Goal: Information Seeking & Learning: Learn about a topic

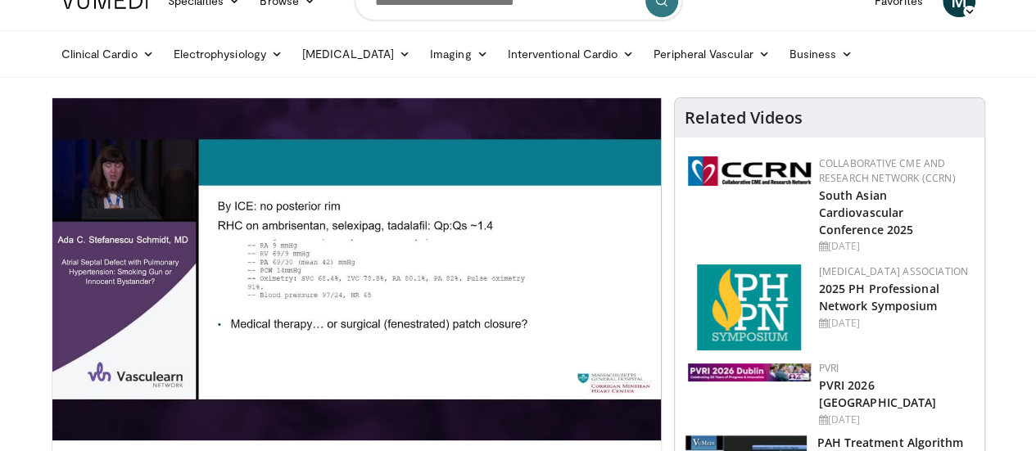
scroll to position [29, 0]
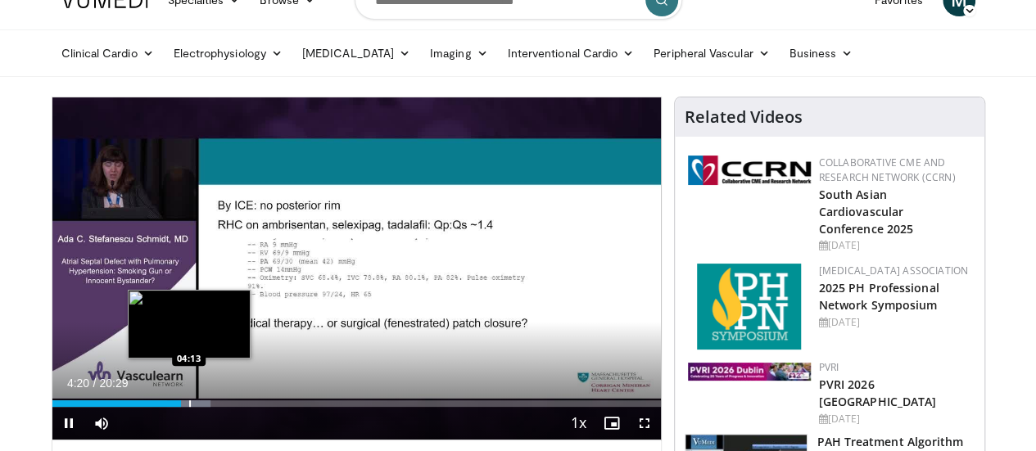
click at [189, 407] on div "Progress Bar" at bounding box center [190, 403] width 2 height 7
click at [182, 407] on div "Progress Bar" at bounding box center [183, 403] width 2 height 7
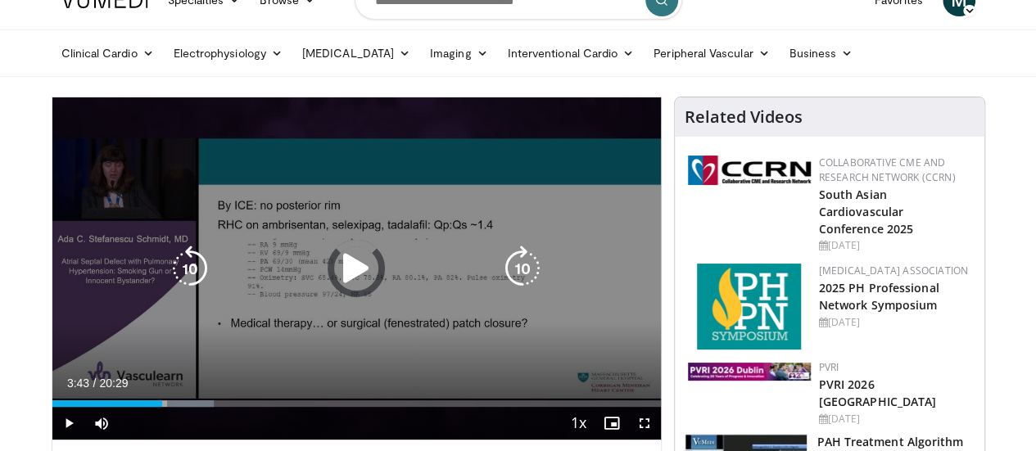
click at [131, 407] on div "03:43" at bounding box center [107, 403] width 111 height 7
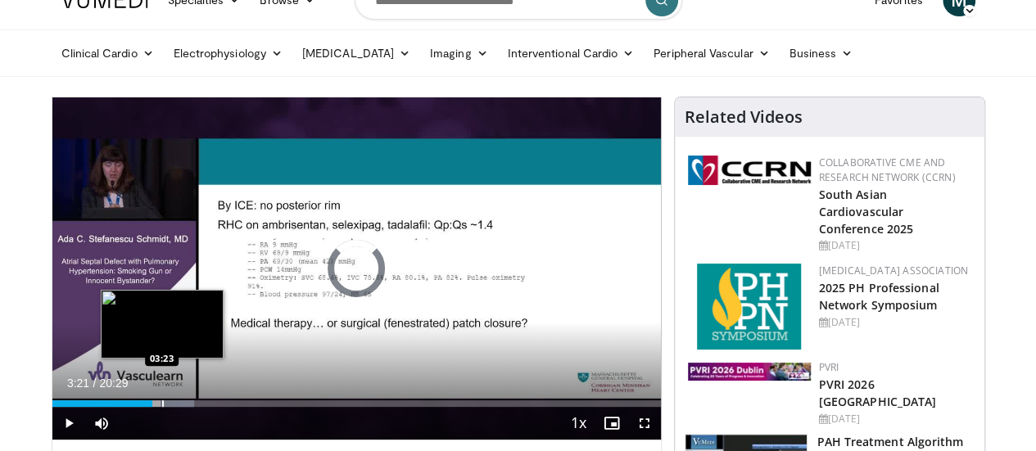
click at [120, 407] on div "03:21" at bounding box center [102, 403] width 100 height 7
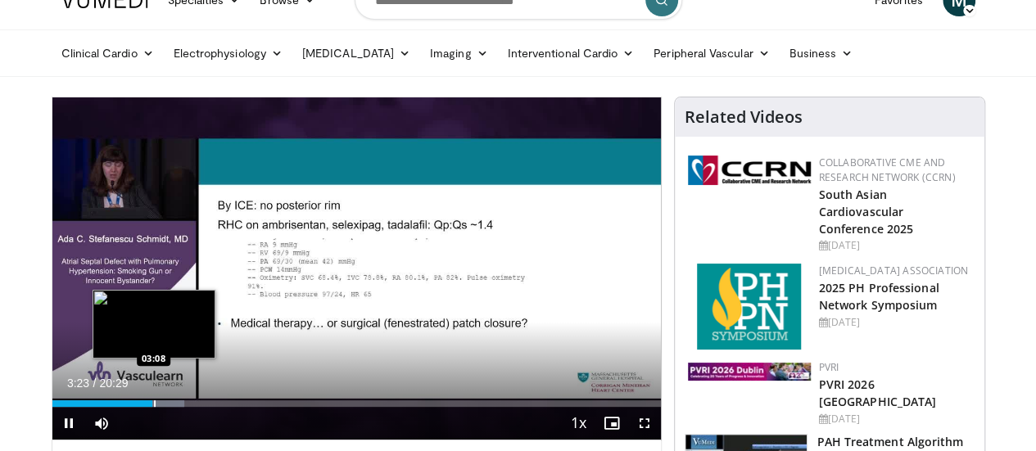
click at [111, 407] on div "03:23" at bounding box center [102, 403] width 101 height 7
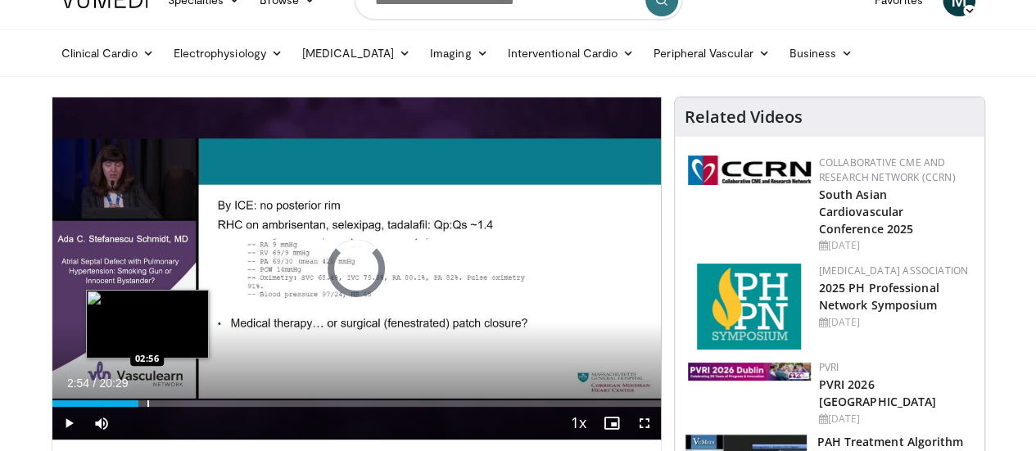
click at [105, 407] on div "02:54" at bounding box center [95, 403] width 87 height 7
click at [141, 407] on div "Progress Bar" at bounding box center [142, 403] width 2 height 7
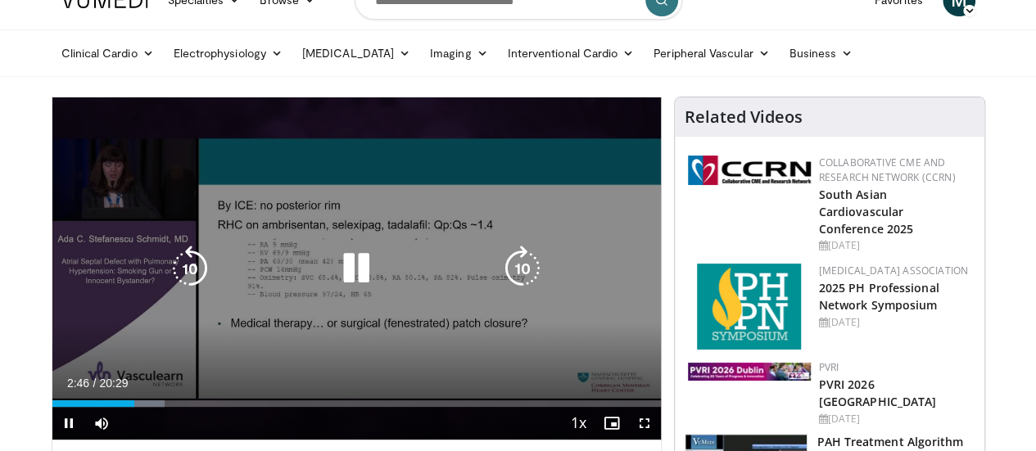
click at [107, 350] on div "10 seconds Tap to unmute" at bounding box center [356, 268] width 608 height 342
click at [333, 291] on icon "Video Player" at bounding box center [356, 269] width 46 height 46
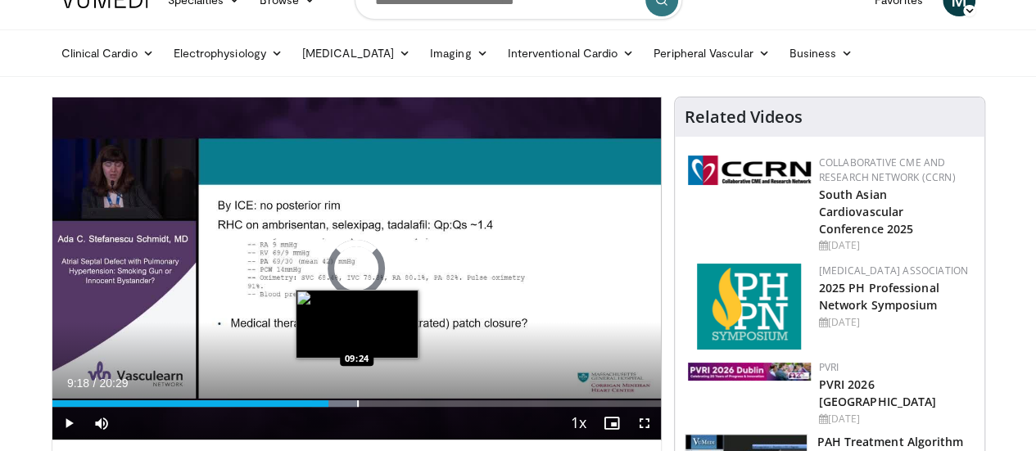
click at [357, 407] on div "Progress Bar" at bounding box center [358, 403] width 2 height 7
click at [363, 407] on div "Progress Bar" at bounding box center [364, 403] width 2 height 7
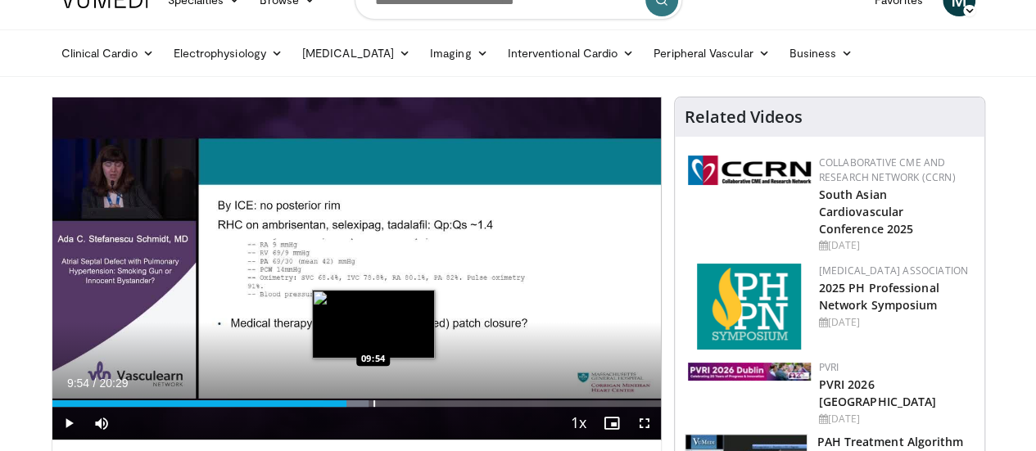
click at [373, 407] on div "Progress Bar" at bounding box center [374, 403] width 2 height 7
click at [383, 407] on div "Progress Bar" at bounding box center [384, 403] width 2 height 7
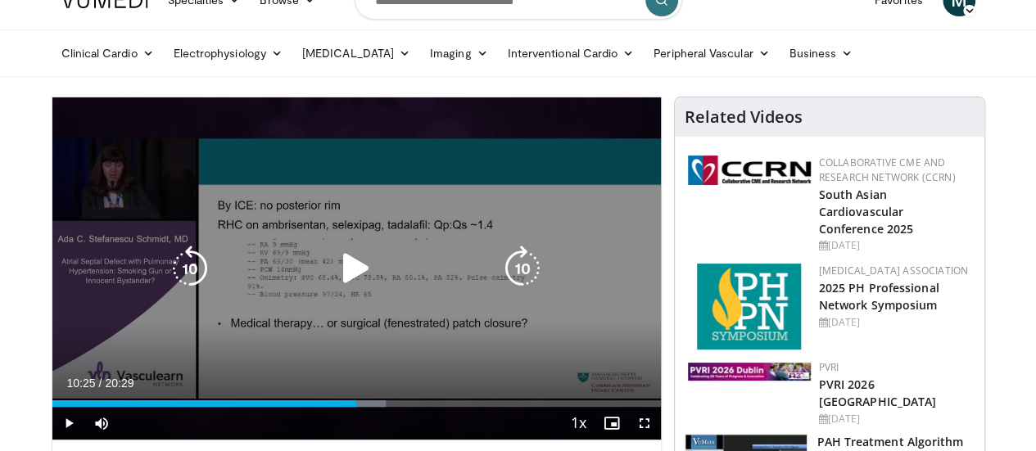
click at [347, 407] on div "Progress Bar" at bounding box center [363, 403] width 45 height 7
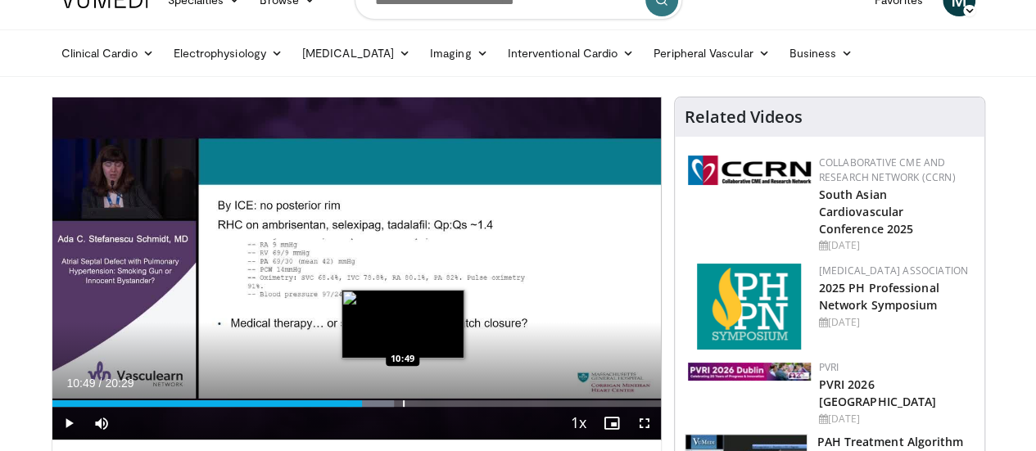
click at [403, 407] on div "Progress Bar" at bounding box center [404, 403] width 2 height 7
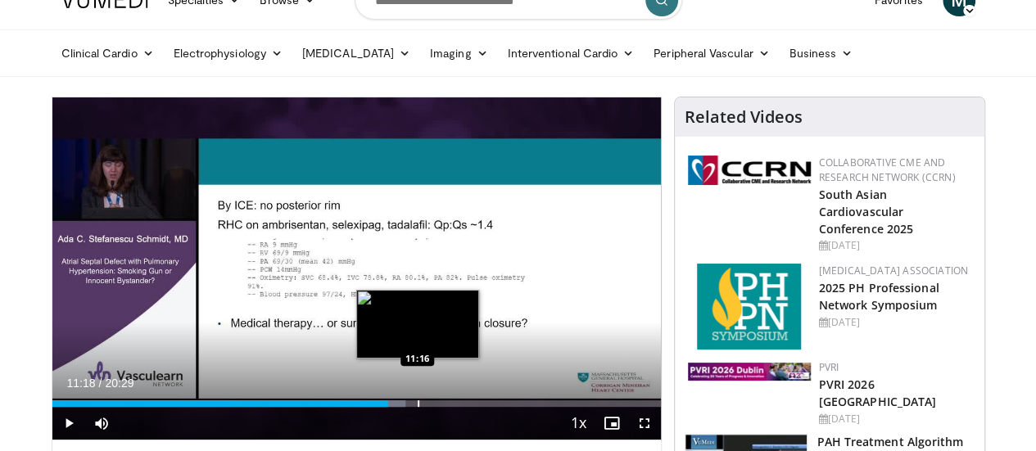
click at [418, 407] on div "Progress Bar" at bounding box center [419, 403] width 2 height 7
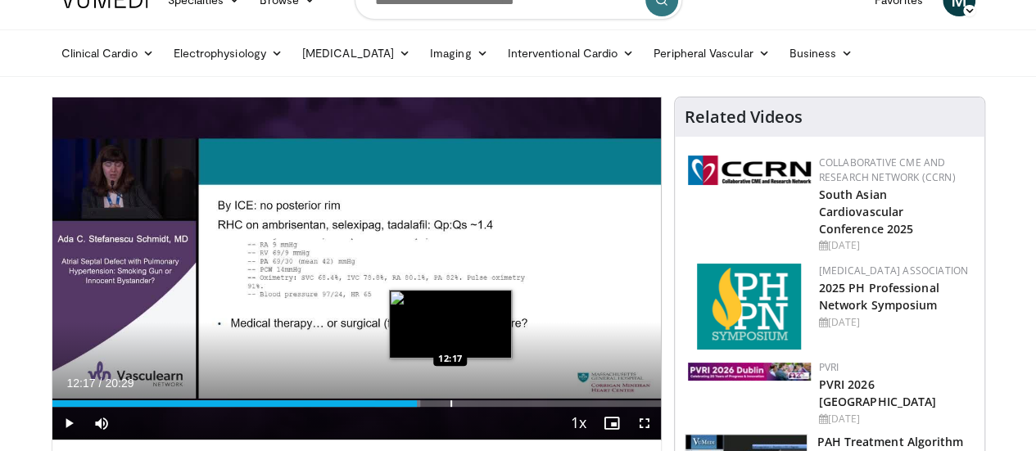
click at [450, 407] on div "Progress Bar" at bounding box center [451, 403] width 2 height 7
click at [404, 407] on div "12:21" at bounding box center [235, 403] width 367 height 7
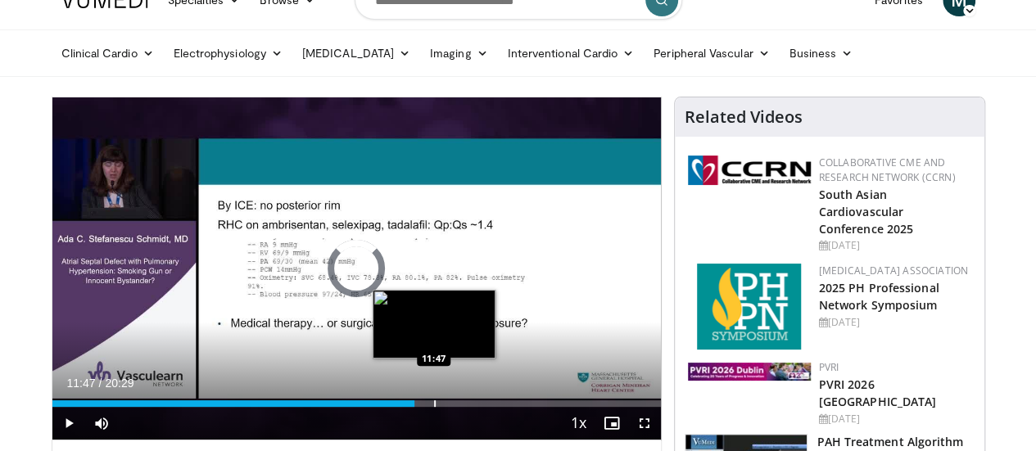
click at [434, 407] on div "Progress Bar" at bounding box center [435, 403] width 2 height 7
click at [424, 407] on div "Progress Bar" at bounding box center [425, 403] width 2 height 7
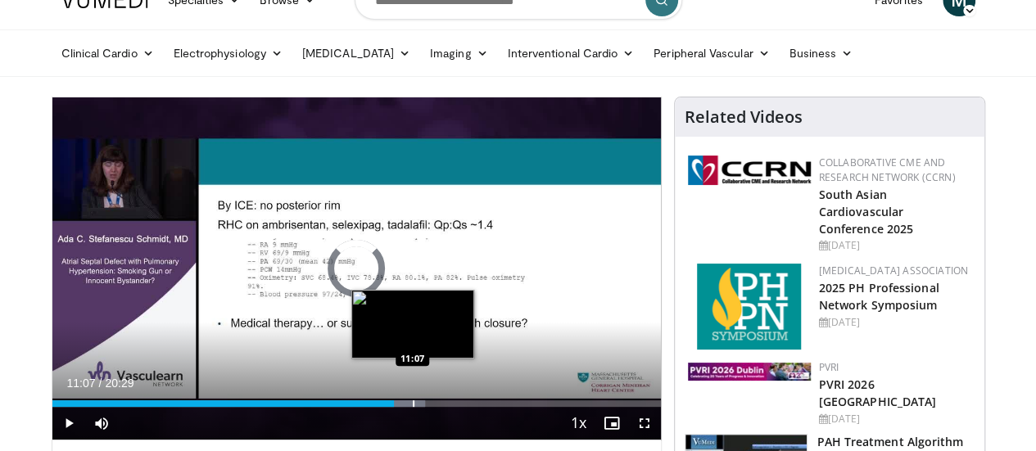
click at [413, 407] on div "Progress Bar" at bounding box center [414, 403] width 2 height 7
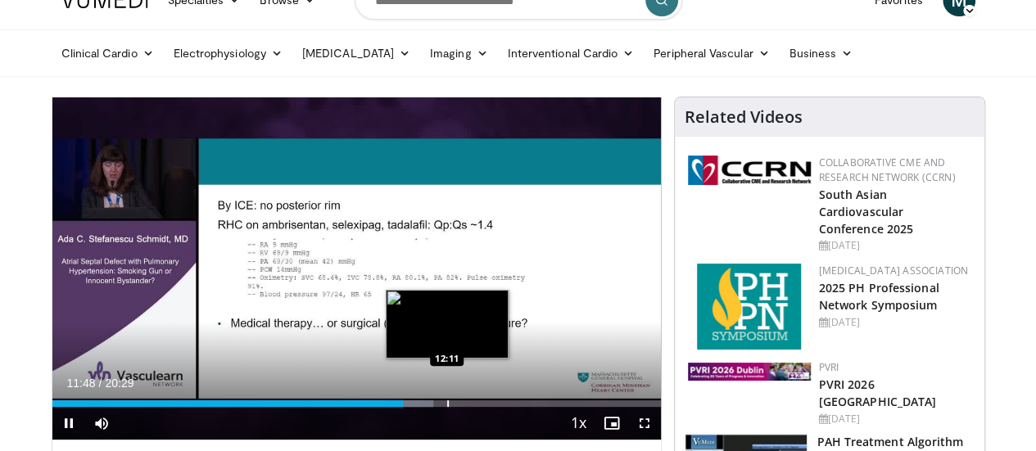
click at [405, 407] on div "Loaded : 62.65% 11:48 12:11" at bounding box center [356, 399] width 608 height 16
click at [455, 407] on div "Progress Bar" at bounding box center [456, 403] width 2 height 7
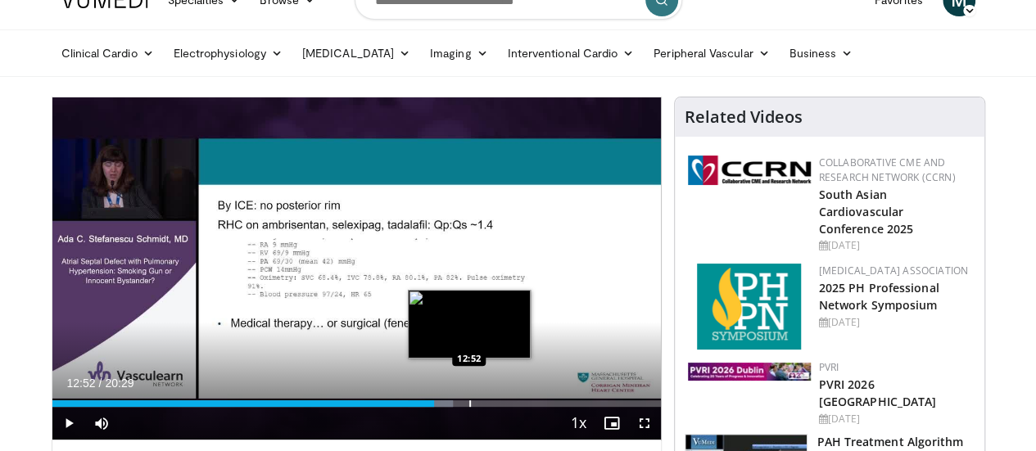
click at [469, 407] on div "Progress Bar" at bounding box center [470, 403] width 2 height 7
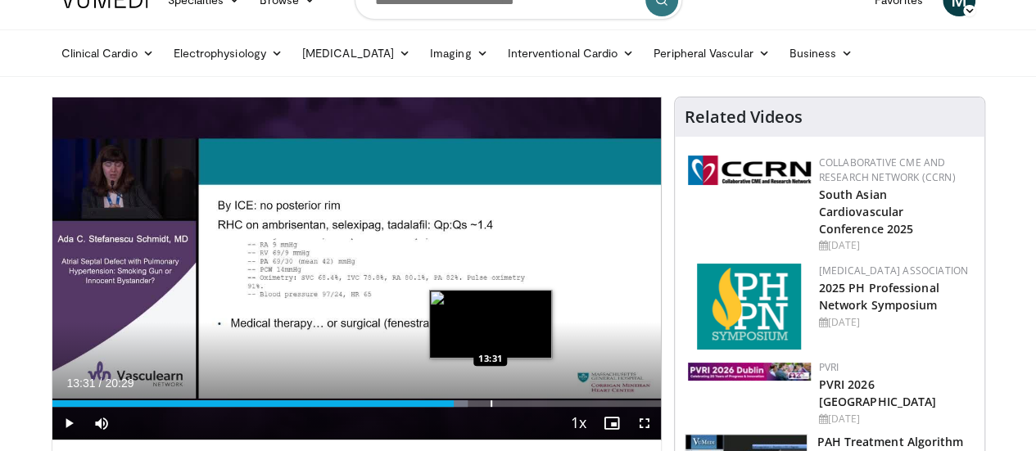
click at [490, 407] on div "Progress Bar" at bounding box center [491, 403] width 2 height 7
click at [463, 407] on div "Loaded : 71.60% 13:59 13:54" at bounding box center [356, 403] width 608 height 7
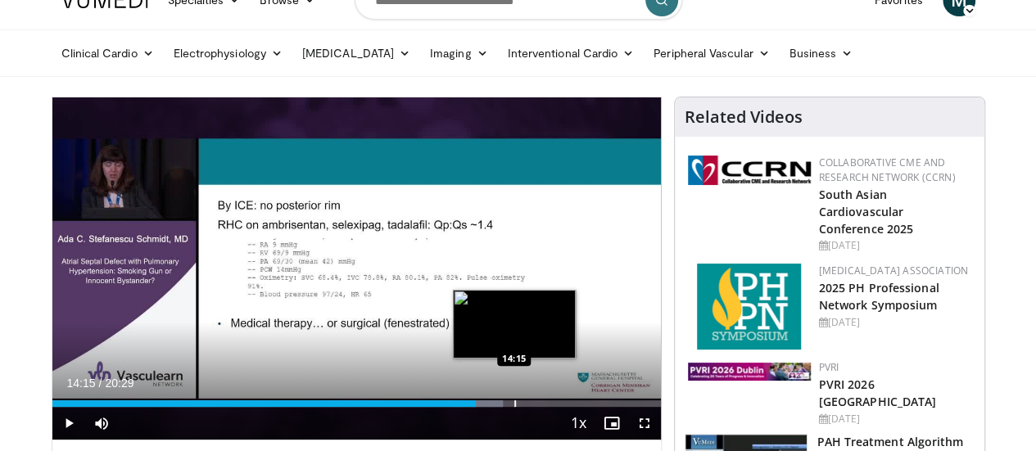
click at [514, 407] on div "Progress Bar" at bounding box center [515, 403] width 2 height 7
click at [526, 407] on div "Progress Bar" at bounding box center [527, 403] width 2 height 7
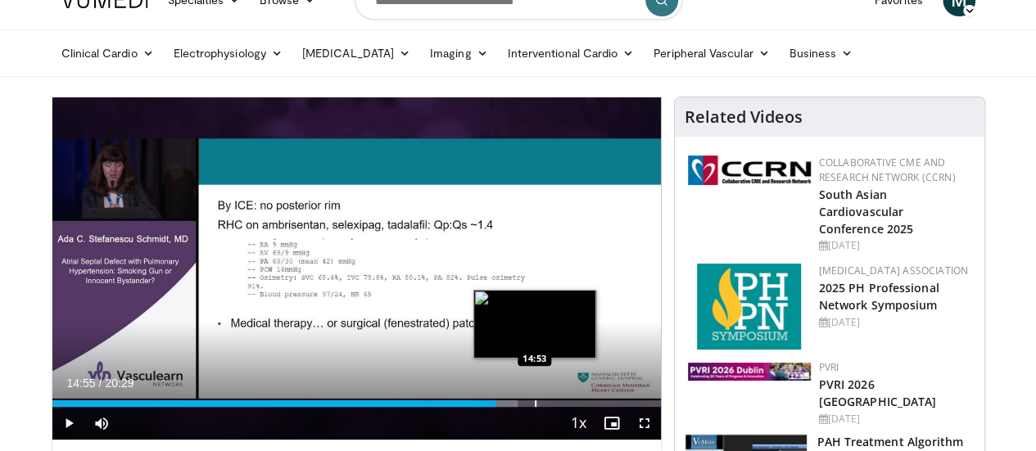
click at [535, 407] on div "Progress Bar" at bounding box center [536, 403] width 2 height 7
click at [545, 407] on div "Progress Bar" at bounding box center [546, 403] width 2 height 7
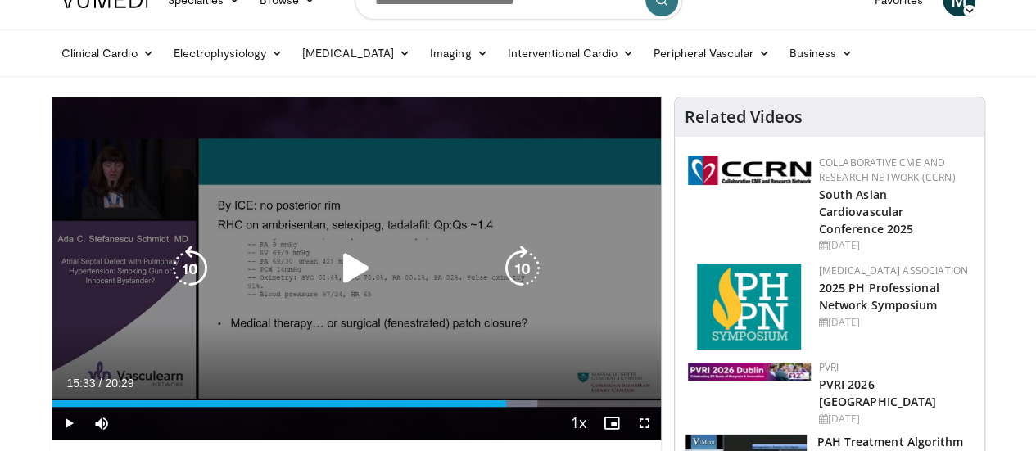
click at [514, 407] on div "Progress Bar" at bounding box center [513, 403] width 47 height 7
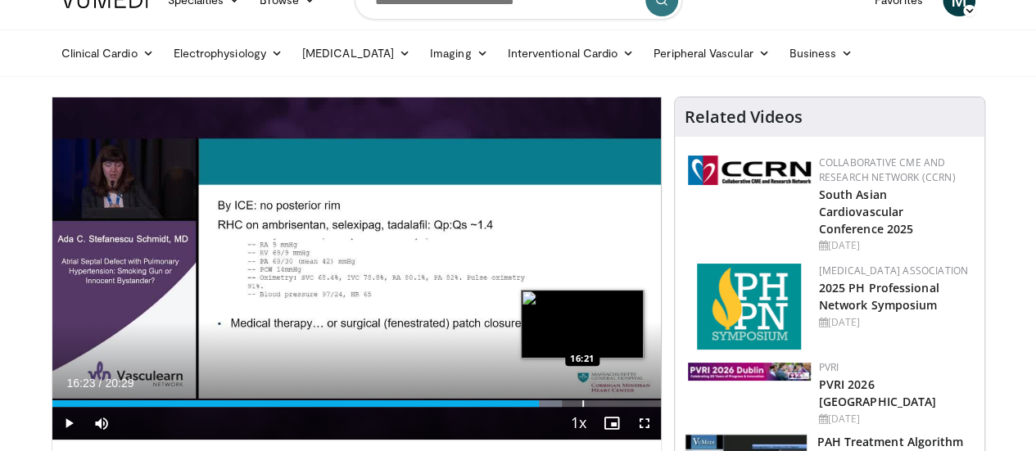
click at [582, 407] on div "Progress Bar" at bounding box center [583, 403] width 2 height 7
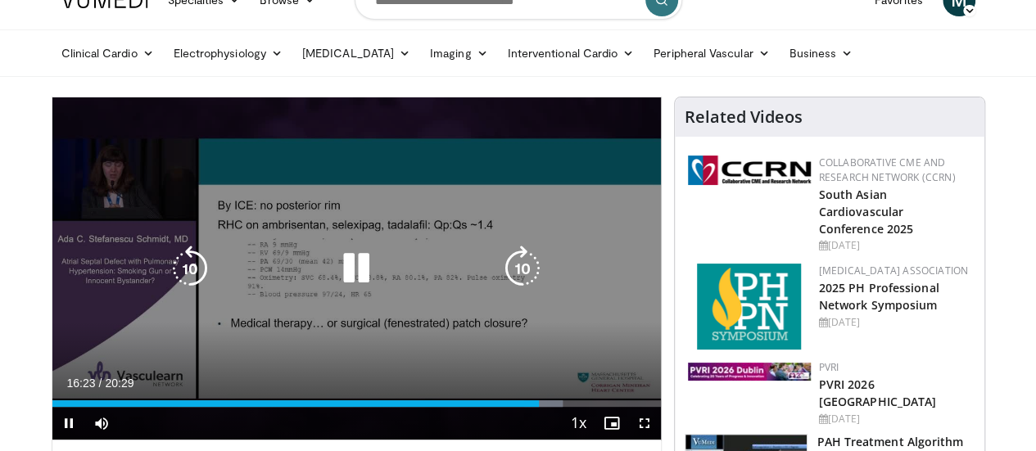
click at [0, 0] on div "Progress Bar" at bounding box center [0, 0] width 0 height 0
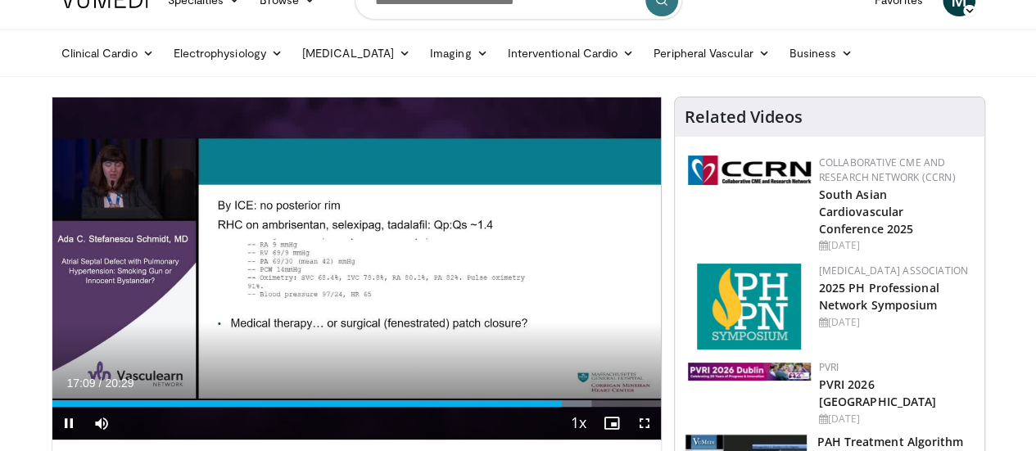
click at [561, 434] on video-js "**********" at bounding box center [356, 268] width 608 height 343
click at [561, 440] on video-js "**********" at bounding box center [356, 268] width 608 height 343
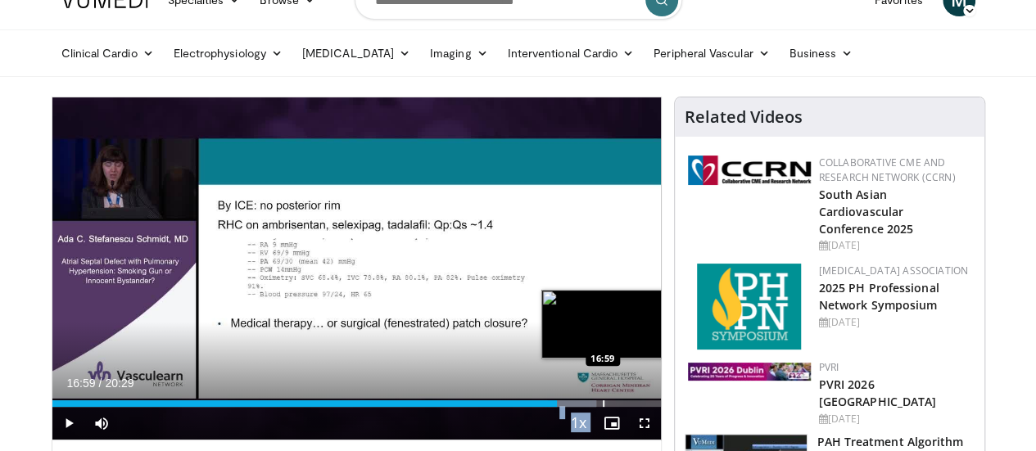
click at [603, 407] on div "Progress Bar" at bounding box center [604, 403] width 2 height 7
click at [618, 407] on div "Progress Bar" at bounding box center [619, 403] width 2 height 7
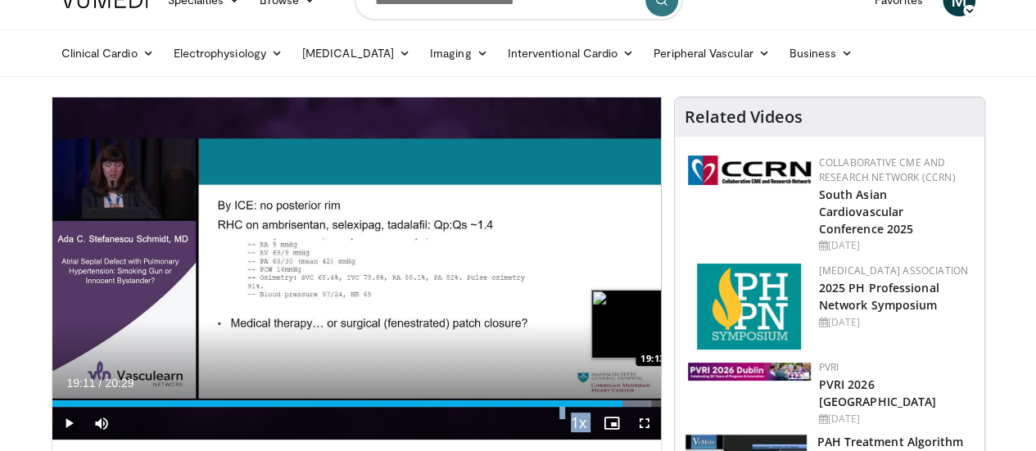
click at [632, 407] on div "Loaded : 98.45% 19:01 19:13" at bounding box center [356, 399] width 608 height 16
click at [684, 407] on div "Progress Bar" at bounding box center [685, 403] width 2 height 7
click at [698, 407] on div "Progress Bar" at bounding box center [699, 403] width 2 height 7
click at [705, 407] on div "Progress Bar" at bounding box center [706, 403] width 2 height 7
click at [710, 407] on div "Progress Bar" at bounding box center [711, 403] width 2 height 7
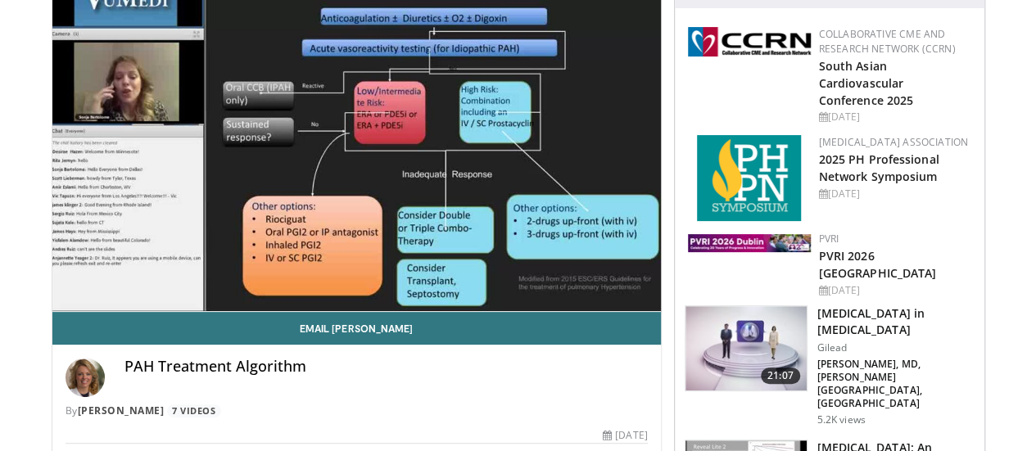
scroll to position [157, 0]
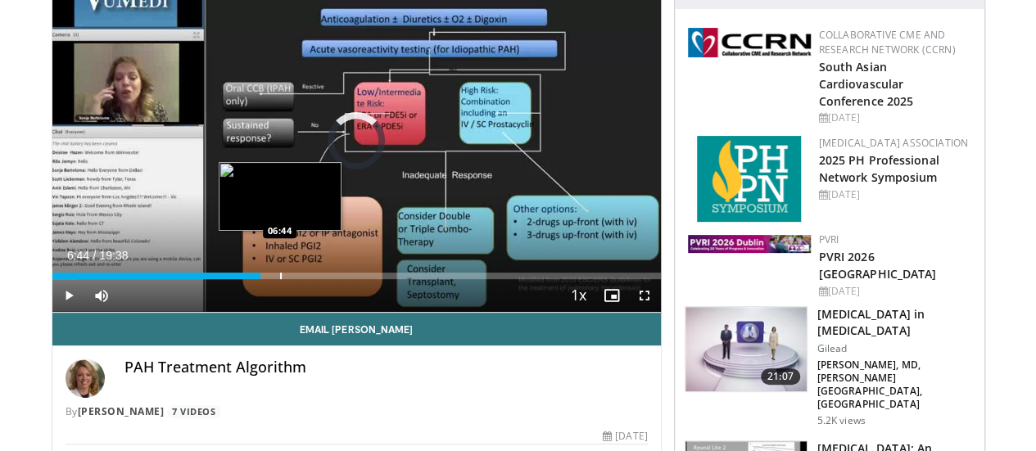
click at [280, 279] on div "Progress Bar" at bounding box center [281, 276] width 2 height 7
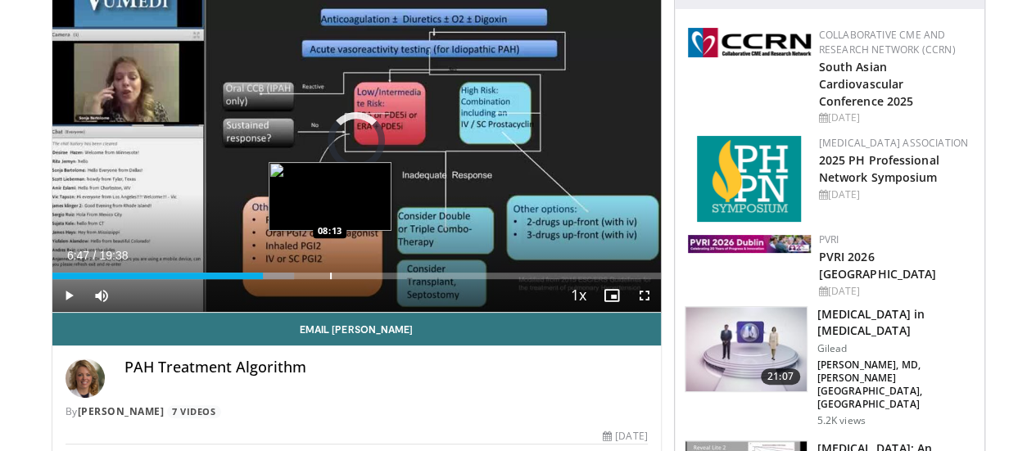
click at [330, 279] on div "Progress Bar" at bounding box center [331, 276] width 2 height 7
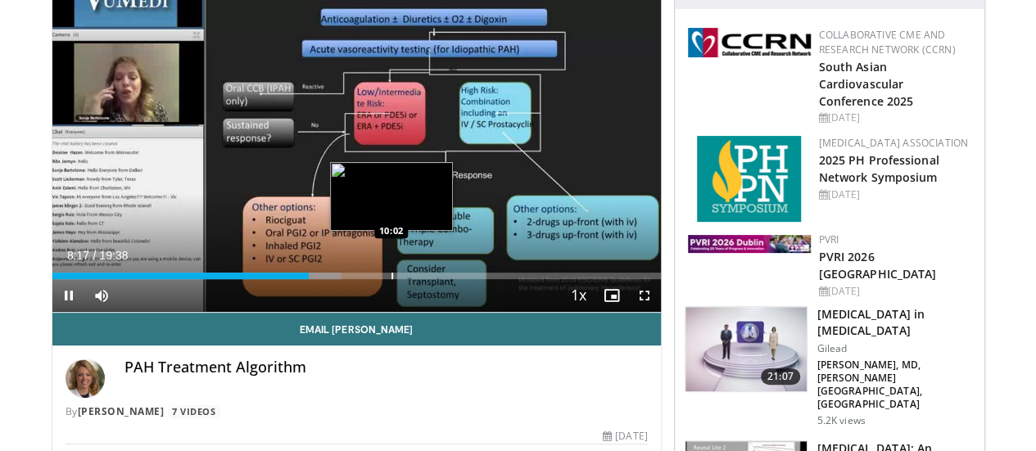
click at [391, 279] on div "Progress Bar" at bounding box center [392, 276] width 2 height 7
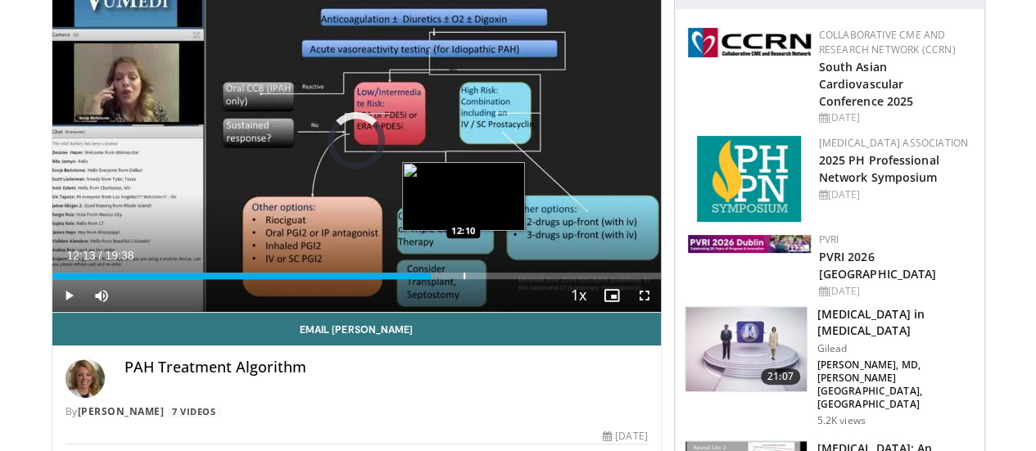
click at [463, 279] on div "Progress Bar" at bounding box center [464, 276] width 2 height 7
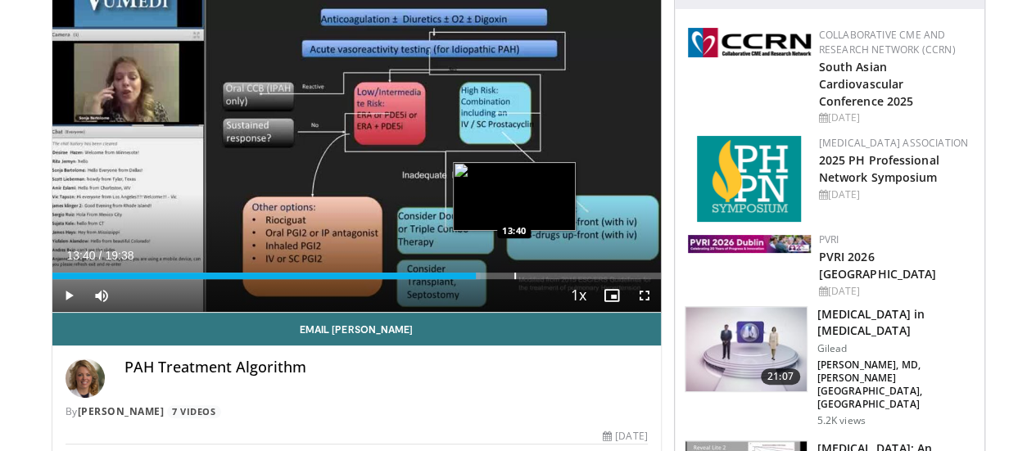
click at [472, 279] on div "Loaded : 70.30% 13:40 13:40" at bounding box center [356, 272] width 608 height 16
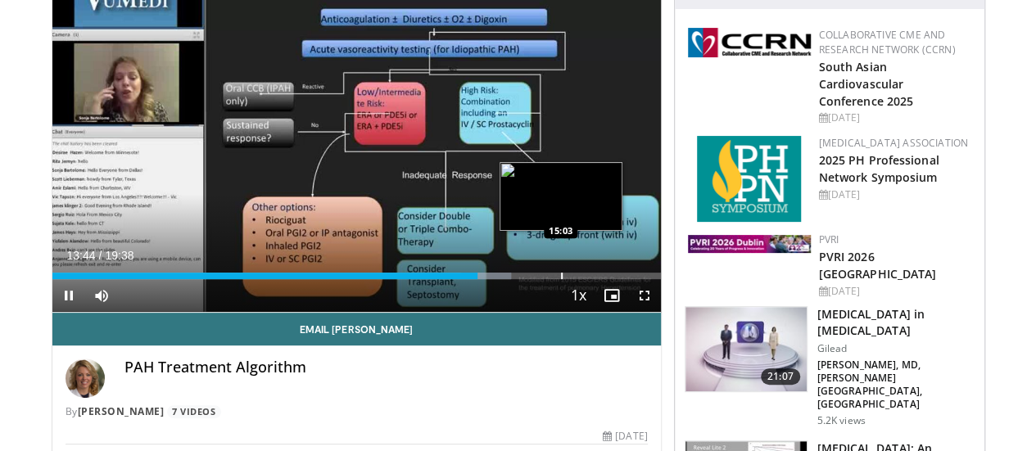
click at [561, 279] on div "Progress Bar" at bounding box center [562, 276] width 2 height 7
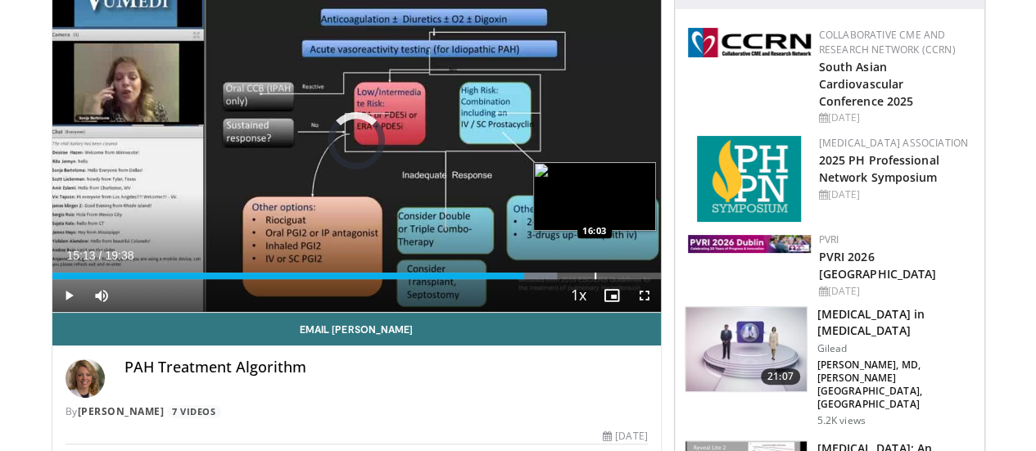
click at [594, 279] on div "Progress Bar" at bounding box center [595, 276] width 2 height 7
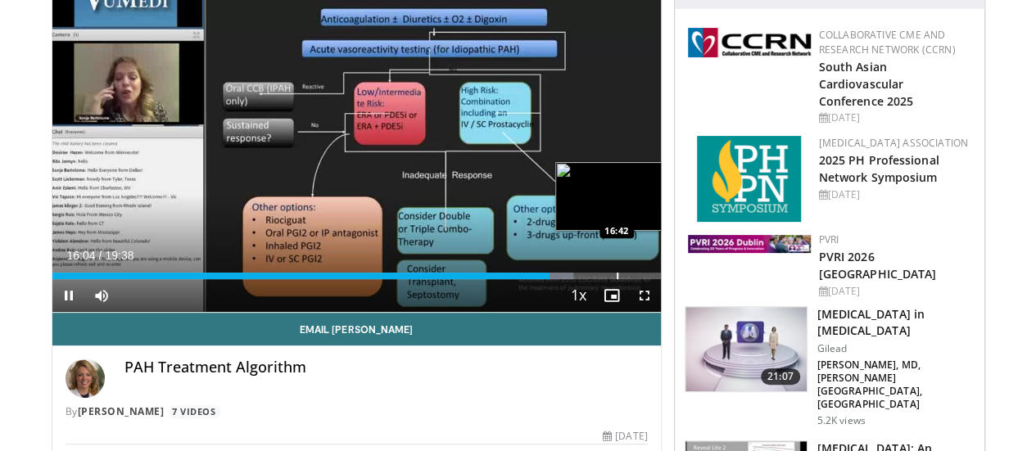
click at [616, 279] on div "Progress Bar" at bounding box center [617, 276] width 2 height 7
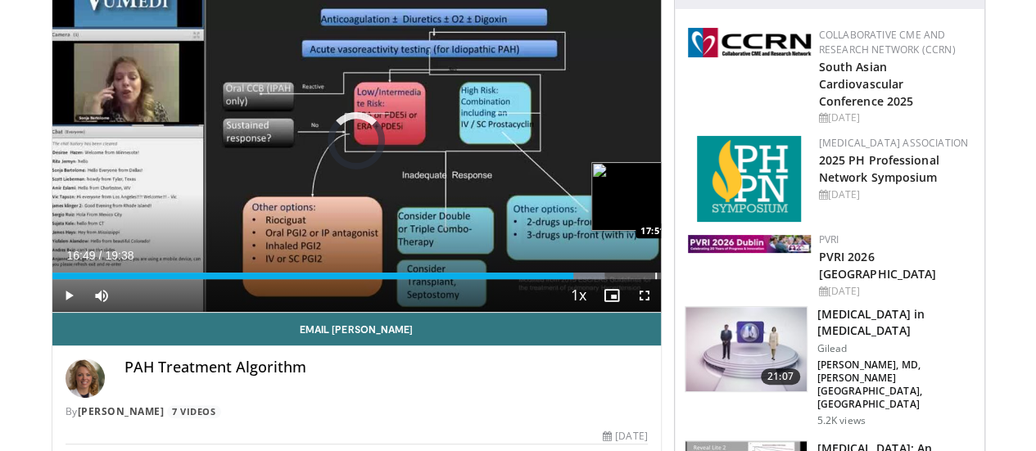
click at [612, 279] on div "Loaded : 90.77% 16:49 17:51" at bounding box center [356, 276] width 608 height 7
click at [682, 279] on div "Progress Bar" at bounding box center [683, 276] width 2 height 7
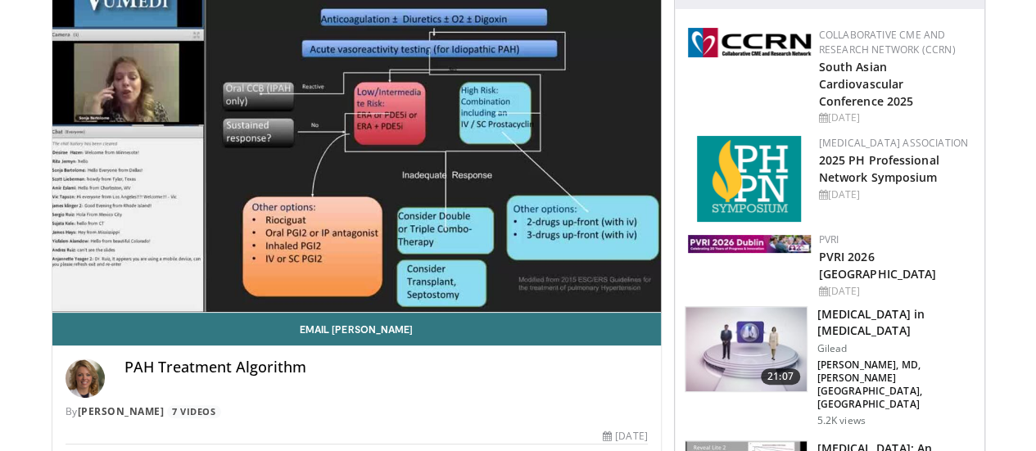
click at [650, 304] on video-js "**********" at bounding box center [356, 141] width 608 height 343
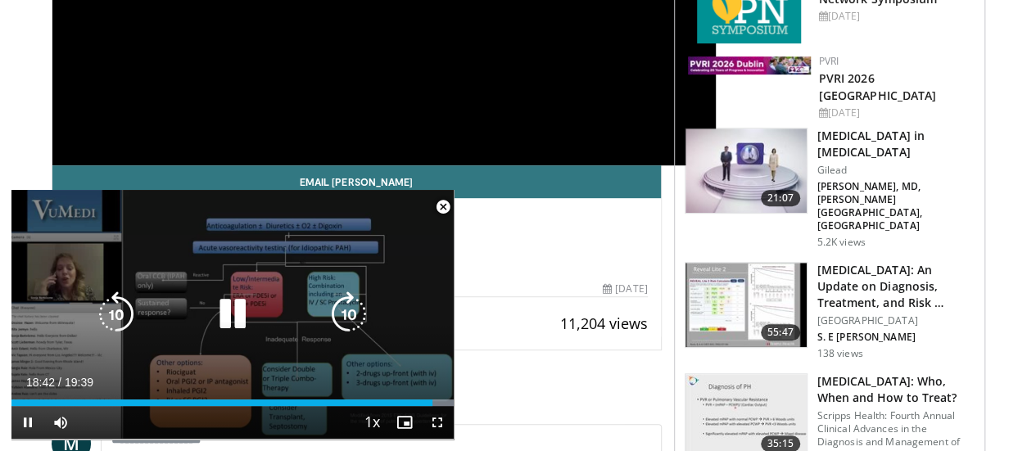
scroll to position [337, 0]
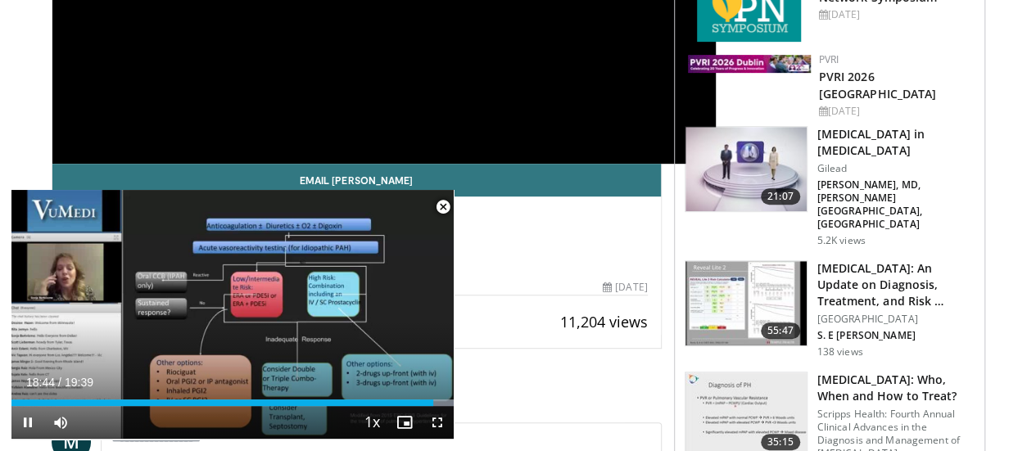
click at [445, 210] on span "Video Player" at bounding box center [443, 207] width 33 height 33
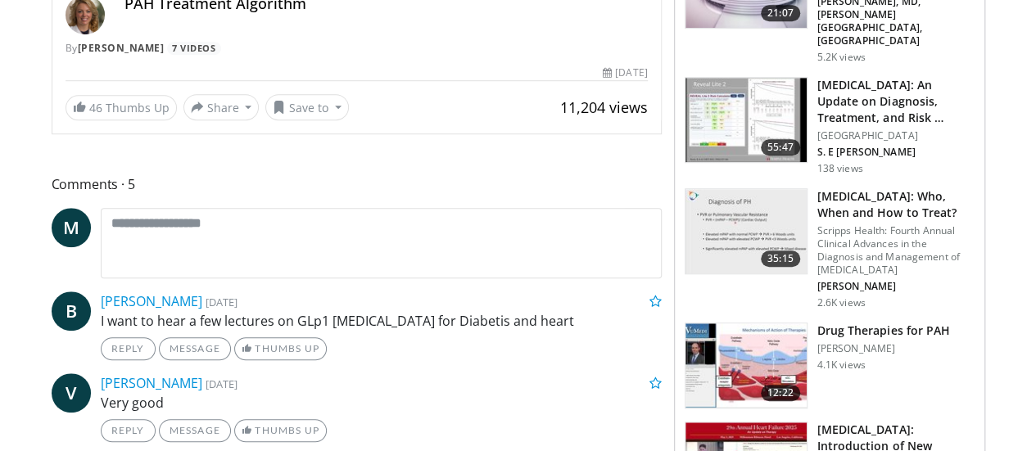
scroll to position [526, 0]
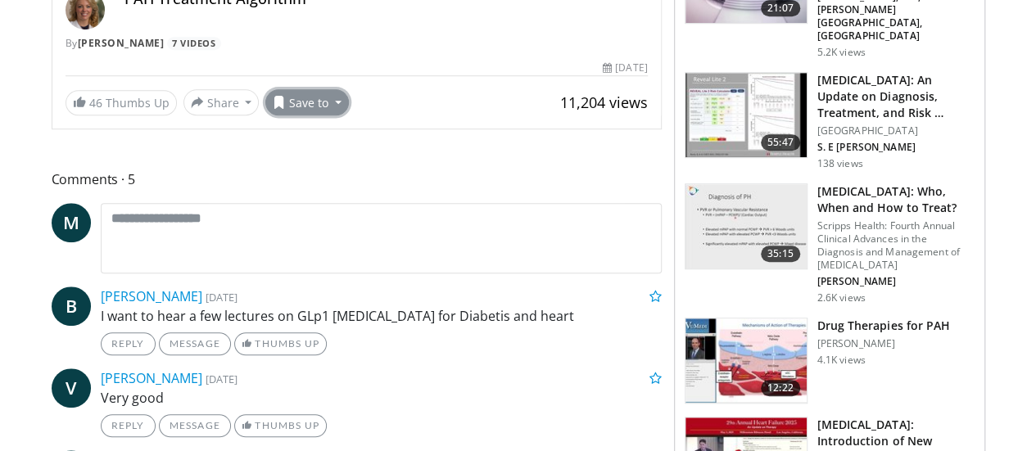
click at [291, 115] on button "Save to" at bounding box center [307, 102] width 84 height 26
click at [291, 147] on span "Add to Favorites" at bounding box center [336, 138] width 101 height 18
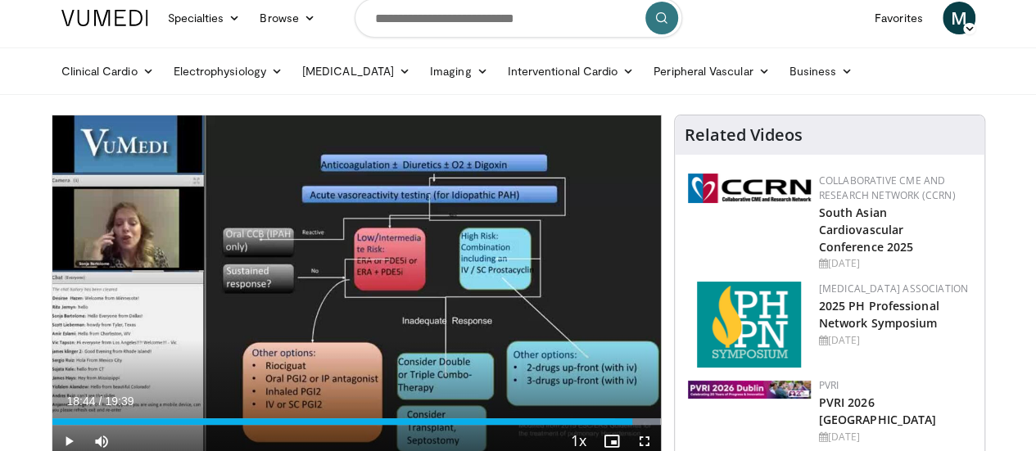
scroll to position [7, 0]
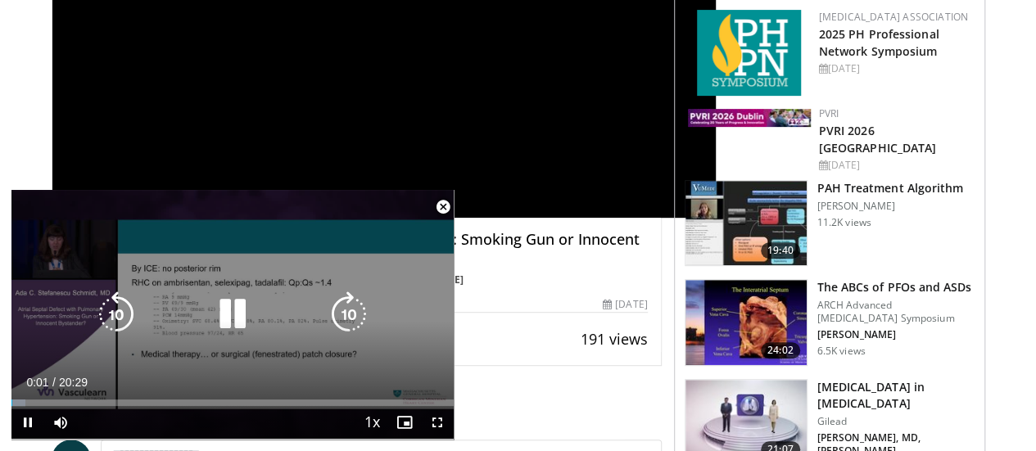
scroll to position [284, 0]
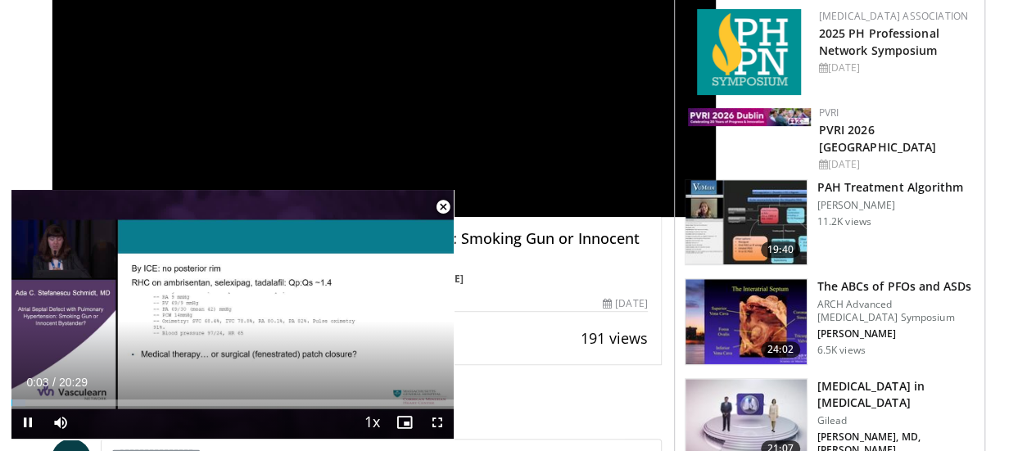
click at [440, 201] on span "Video Player" at bounding box center [443, 207] width 33 height 33
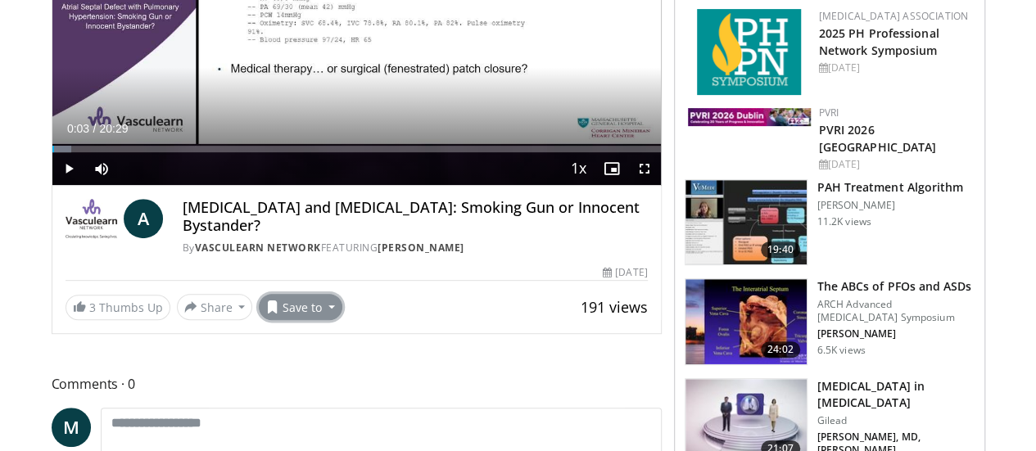
click at [287, 320] on button "Save to" at bounding box center [301, 307] width 84 height 26
click at [292, 351] on span "Add to Favorites" at bounding box center [329, 342] width 101 height 18
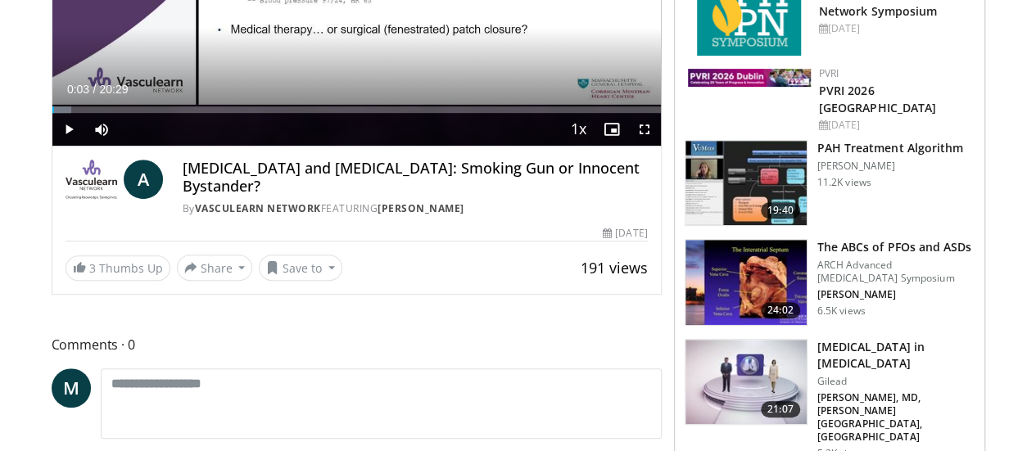
scroll to position [345, 0]
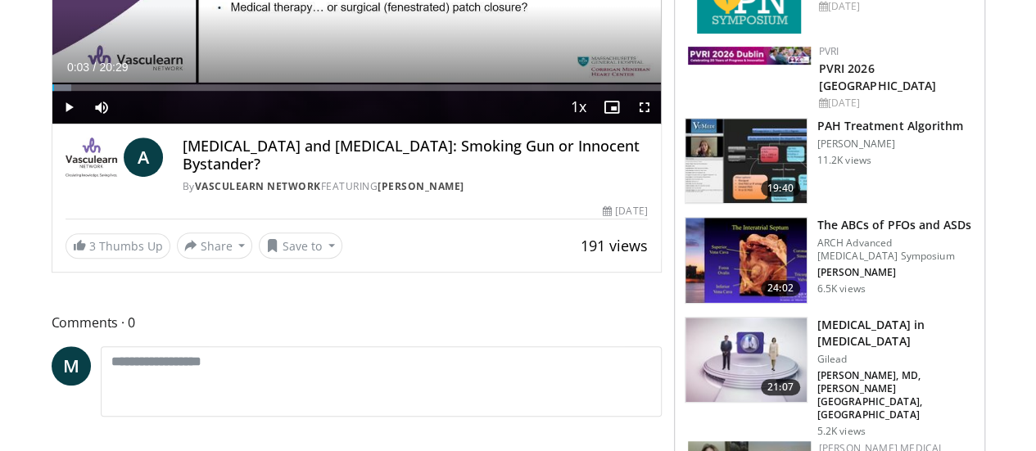
click at [774, 218] on img at bounding box center [745, 260] width 121 height 85
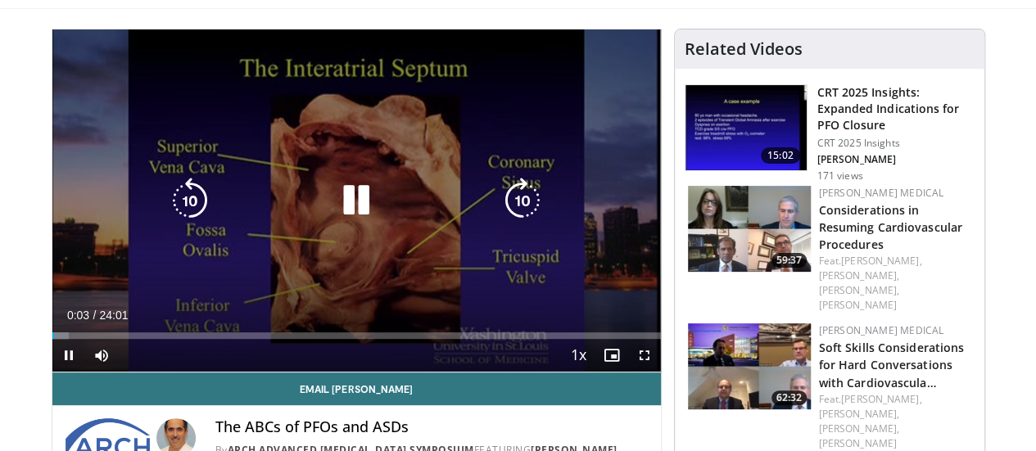
scroll to position [98, 0]
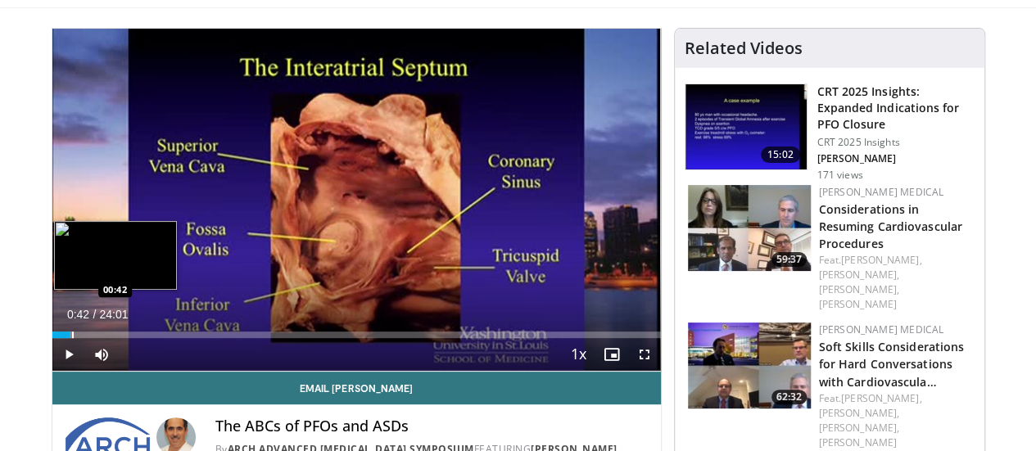
click at [72, 338] on div "Progress Bar" at bounding box center [73, 335] width 2 height 7
click at [126, 338] on div "Progress Bar" at bounding box center [127, 335] width 2 height 7
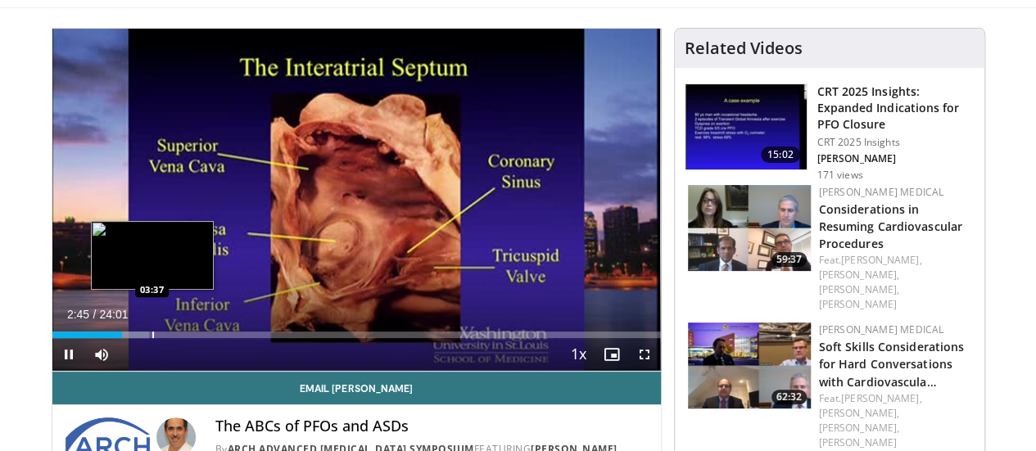
click at [111, 338] on div "Loaded : 15.93% 02:45 03:37" at bounding box center [356, 331] width 608 height 16
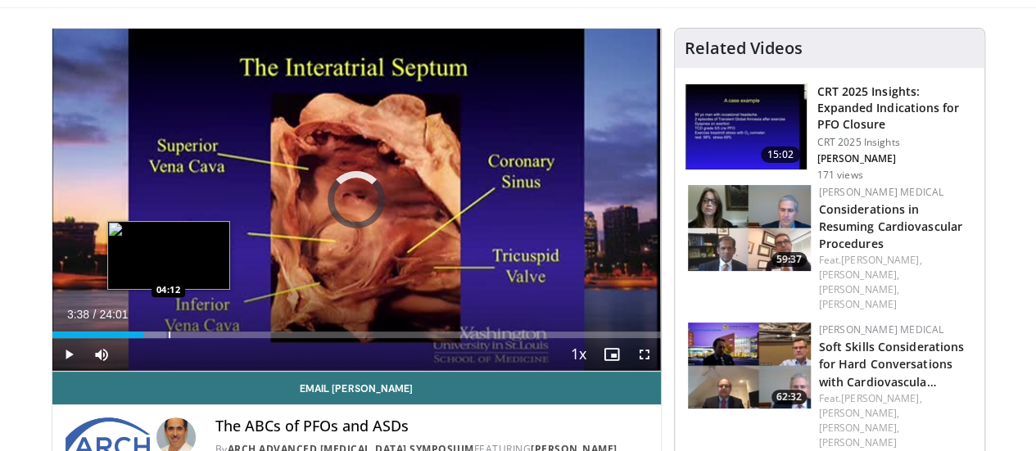
click at [127, 338] on div "Loaded : 18.75% 03:38 04:12" at bounding box center [356, 331] width 608 height 16
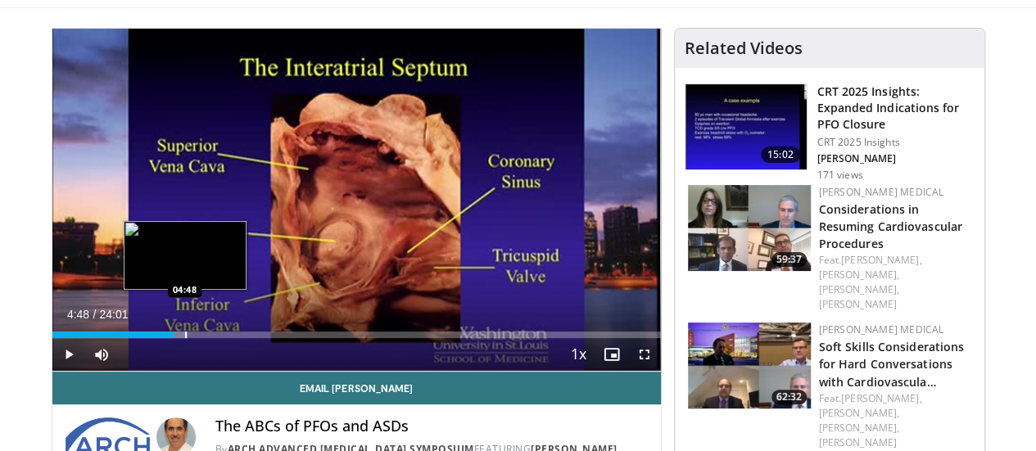
click at [185, 338] on div "Progress Bar" at bounding box center [186, 335] width 2 height 7
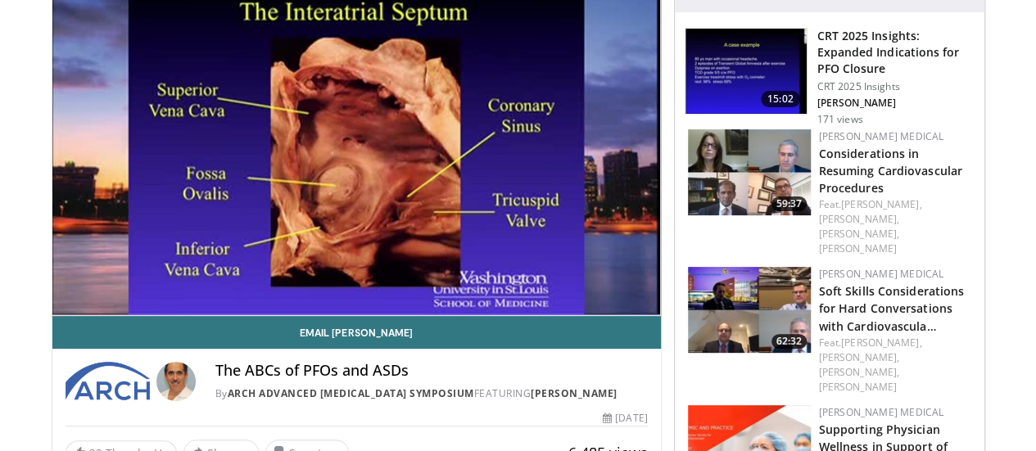
scroll to position [153, 0]
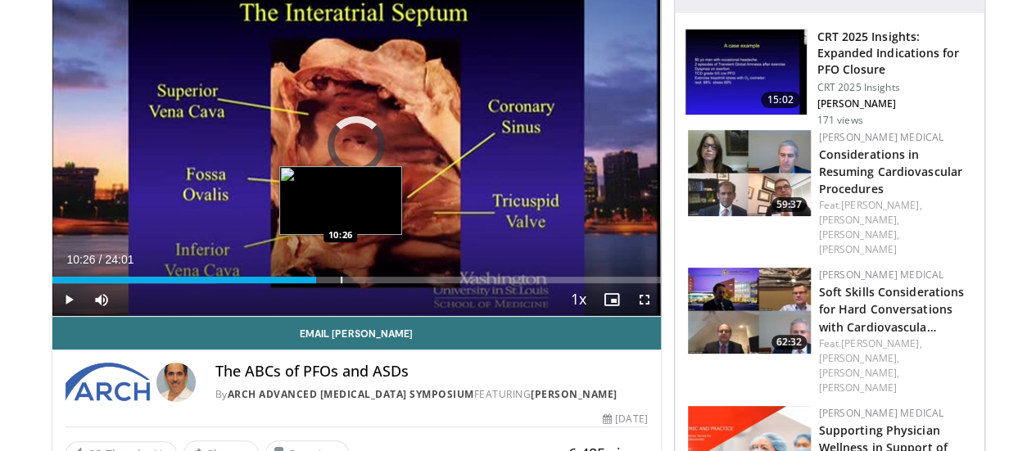
click at [341, 283] on div "Progress Bar" at bounding box center [342, 280] width 2 height 7
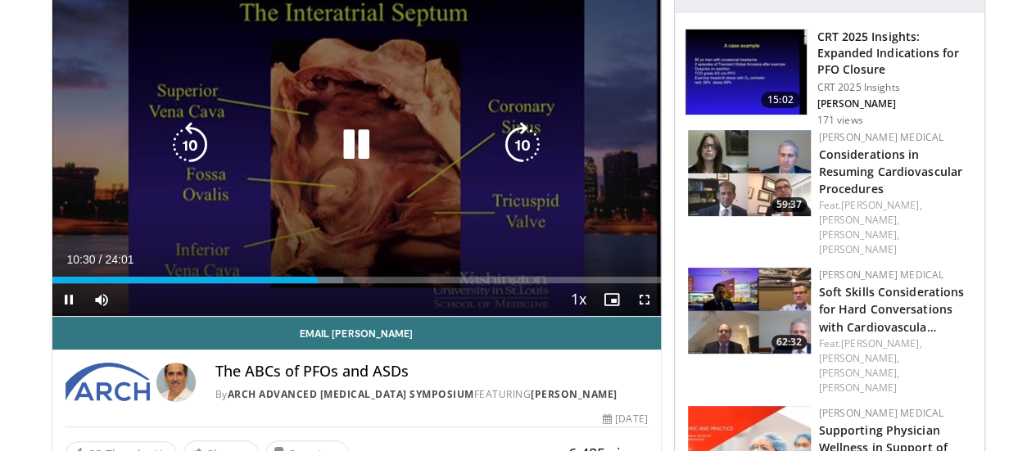
click at [76, 242] on div "10 seconds Tap to unmute" at bounding box center [356, 145] width 608 height 342
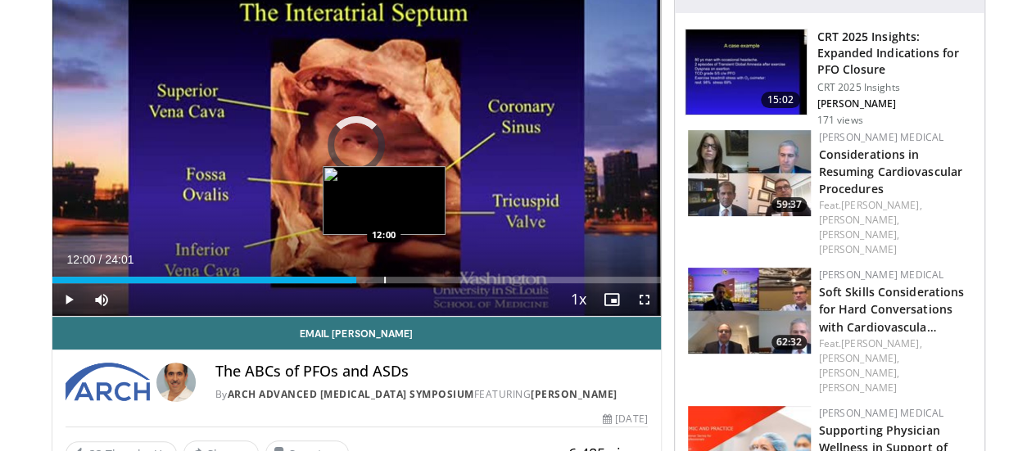
click at [384, 283] on div "Progress Bar" at bounding box center [385, 280] width 2 height 7
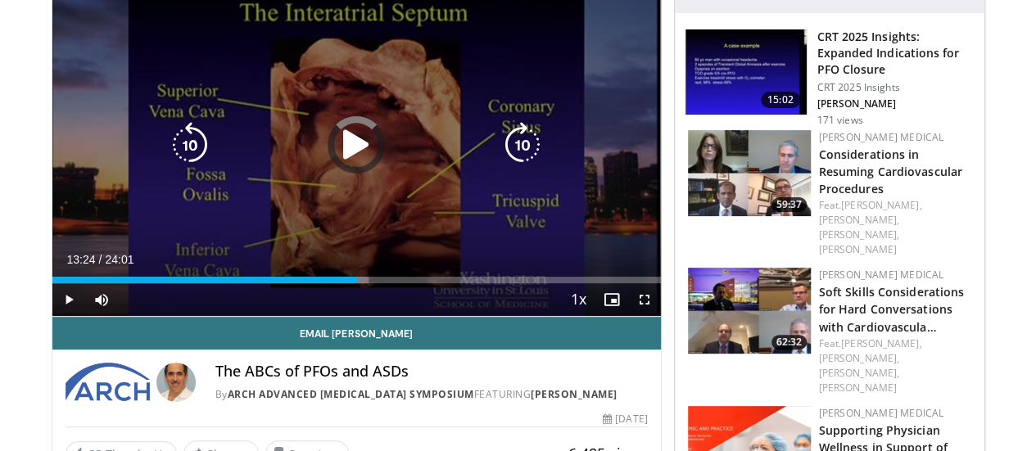
click at [380, 283] on div "Loaded : 52.07% 13:24 13:08" at bounding box center [356, 280] width 608 height 7
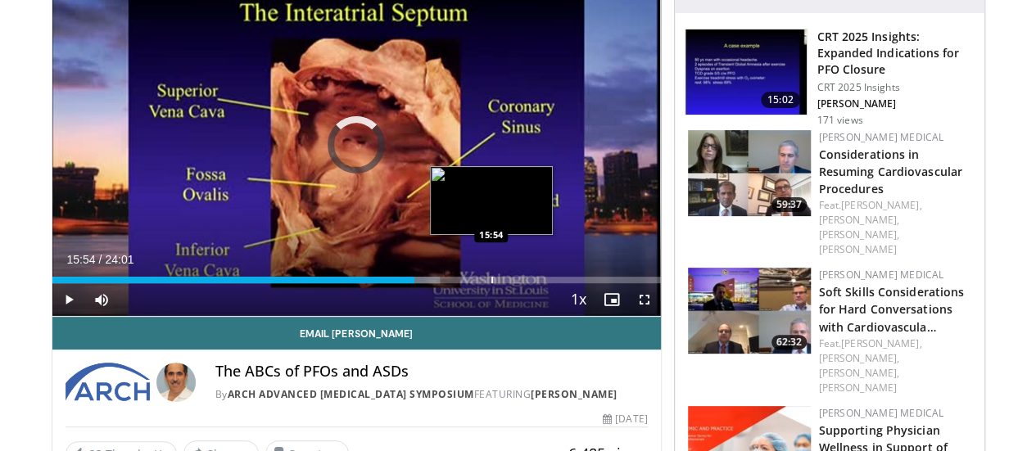
click at [491, 283] on div "Progress Bar" at bounding box center [492, 280] width 2 height 7
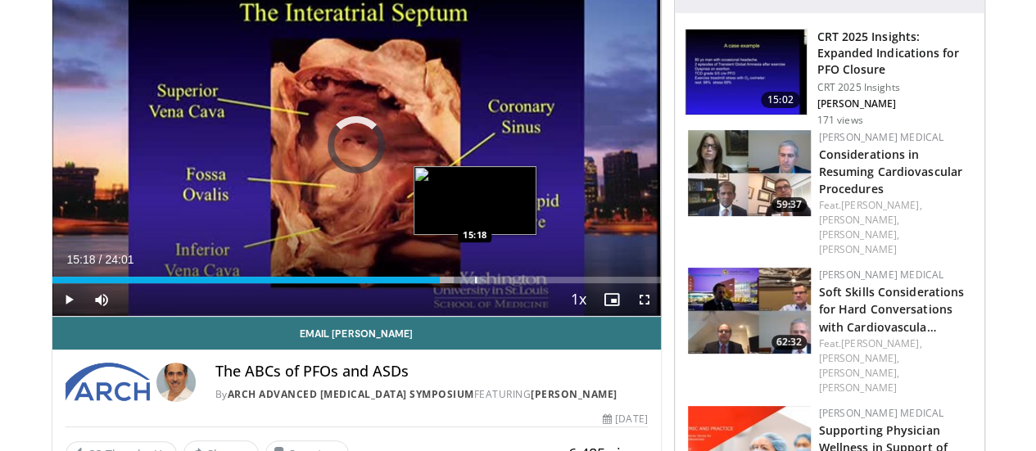
click at [475, 283] on div "Progress Bar" at bounding box center [476, 280] width 2 height 7
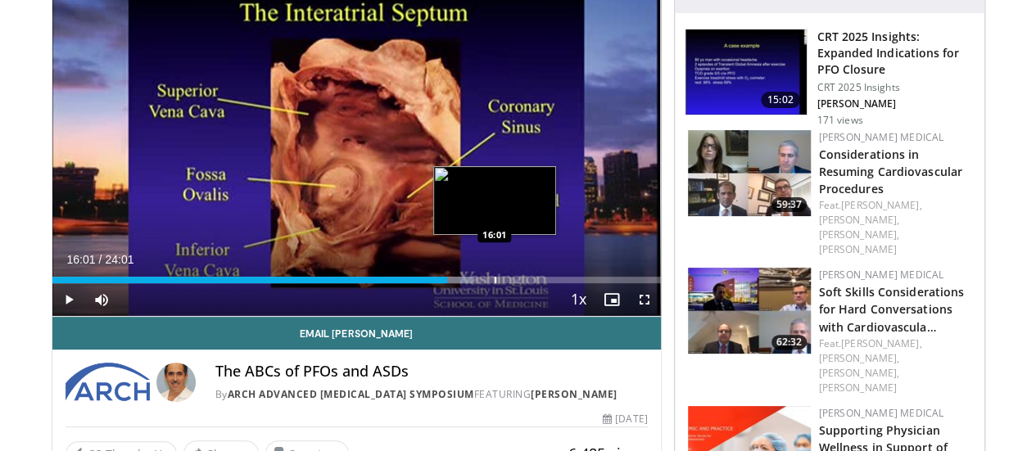
click at [494, 283] on div "Progress Bar" at bounding box center [495, 280] width 2 height 7
click at [484, 283] on div "Progress Bar" at bounding box center [485, 280] width 2 height 7
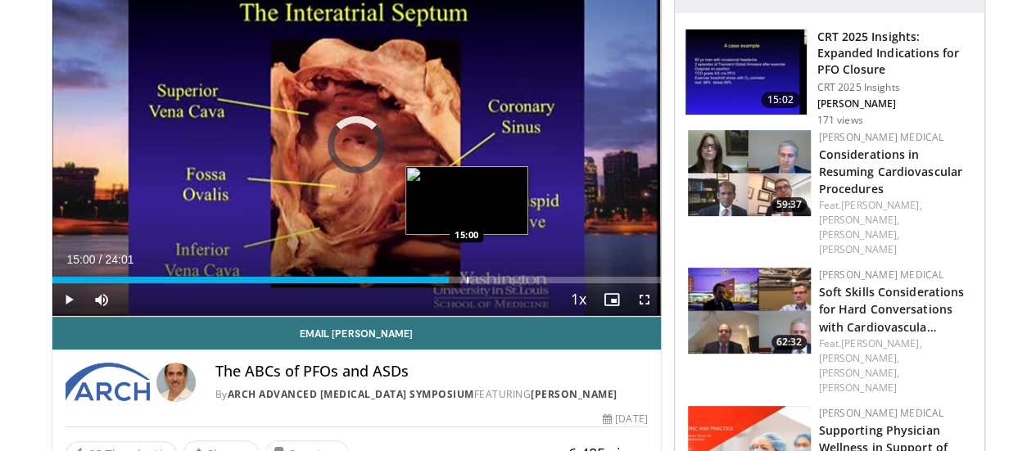
click at [467, 283] on div "Progress Bar" at bounding box center [468, 280] width 2 height 7
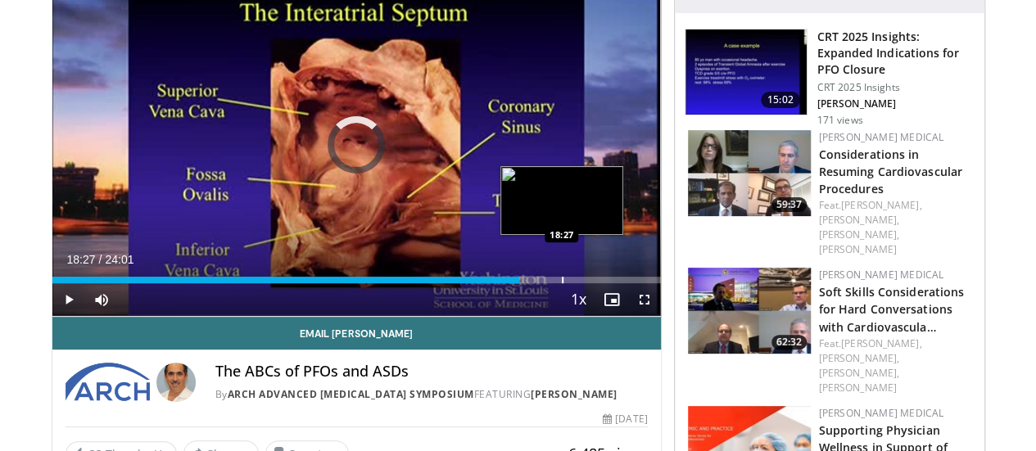
click at [562, 283] on div "Progress Bar" at bounding box center [563, 280] width 2 height 7
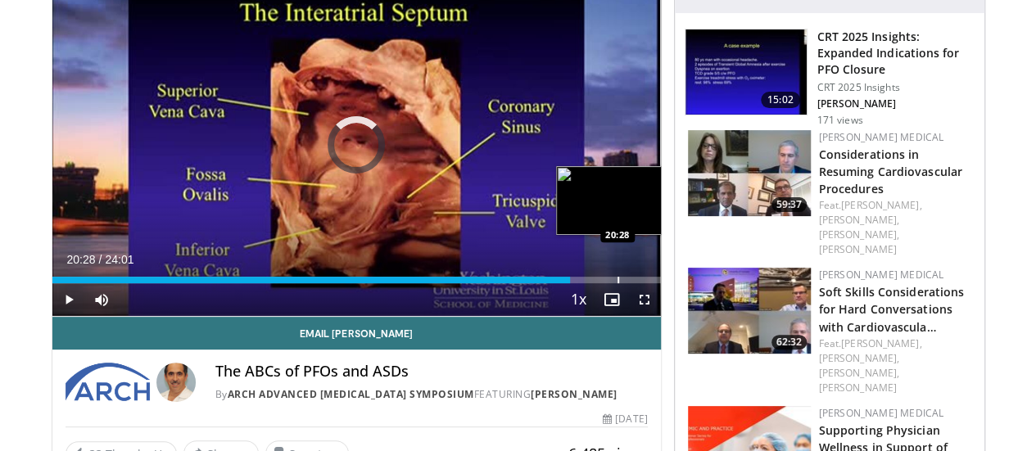
click at [576, 283] on div "Loaded : 81.23% 20:28 20:28" at bounding box center [356, 276] width 608 height 16
click at [674, 283] on div "Progress Bar" at bounding box center [675, 280] width 2 height 7
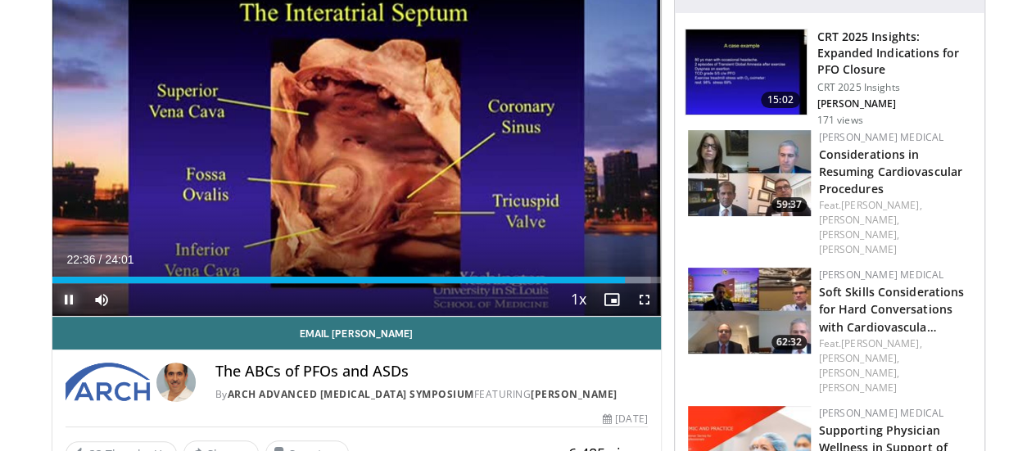
click at [52, 316] on span "Video Player" at bounding box center [68, 299] width 33 height 33
click at [689, 283] on div "Progress Bar" at bounding box center [690, 280] width 2 height 7
click at [703, 283] on div "Progress Bar" at bounding box center [704, 280] width 2 height 7
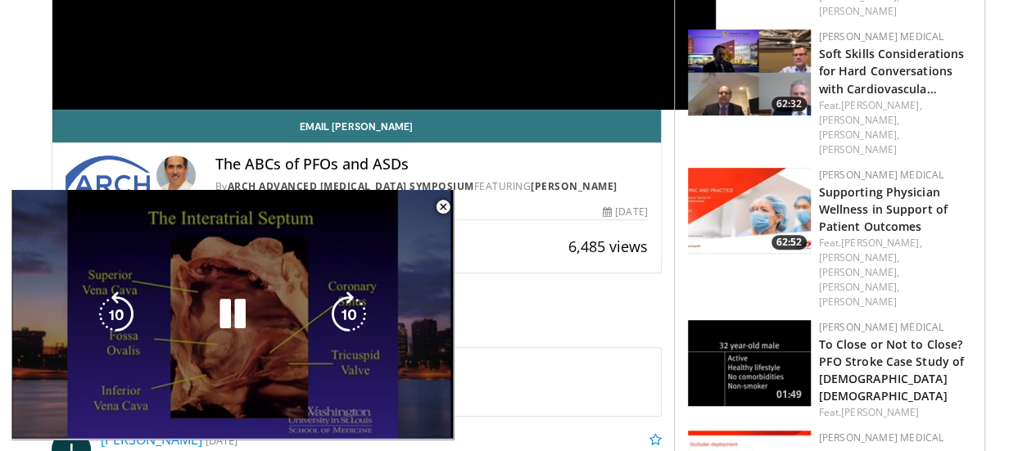
scroll to position [392, 0]
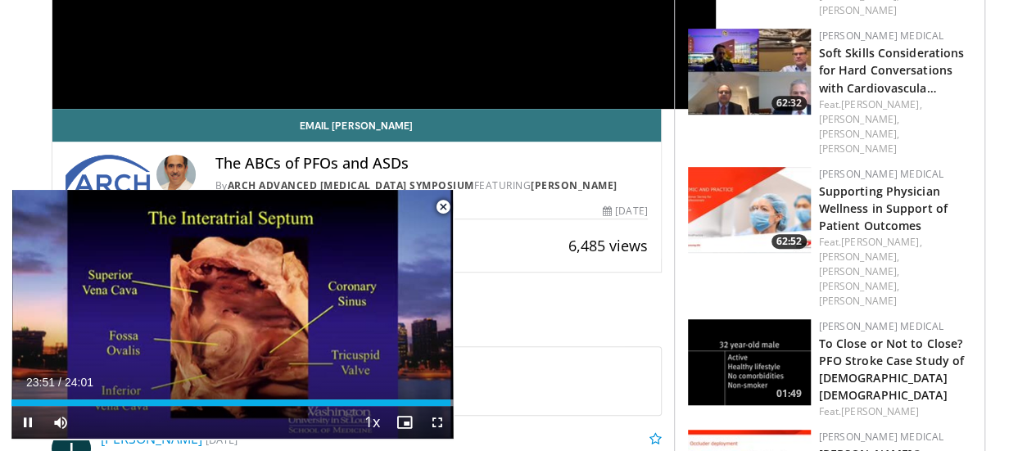
click at [442, 212] on span "Video Player" at bounding box center [443, 207] width 33 height 33
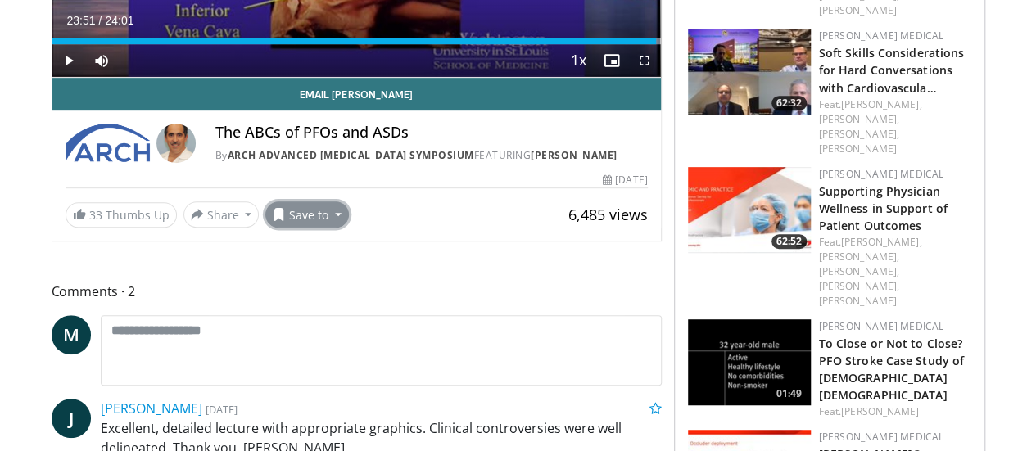
click at [282, 228] on button "Save to" at bounding box center [307, 214] width 84 height 26
click at [286, 259] on span "Add to Favorites" at bounding box center [336, 250] width 101 height 18
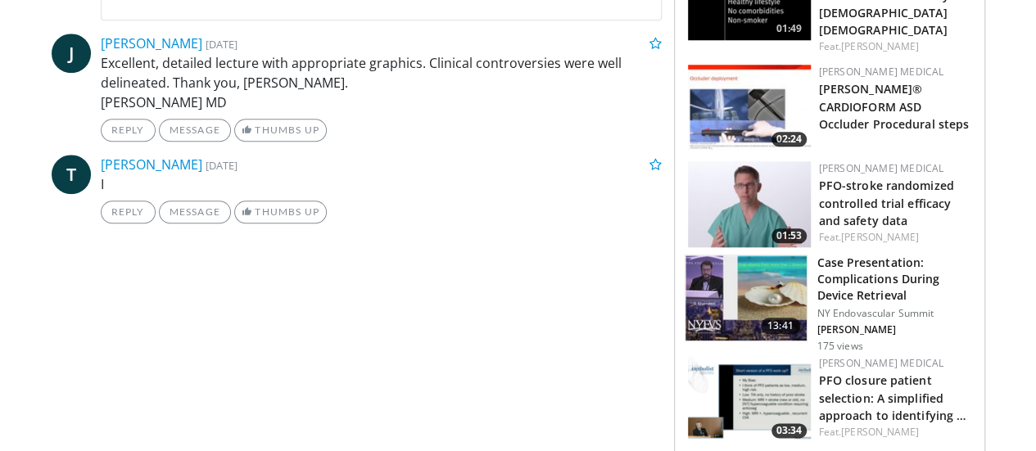
scroll to position [758, 0]
click at [754, 355] on img at bounding box center [749, 398] width 123 height 86
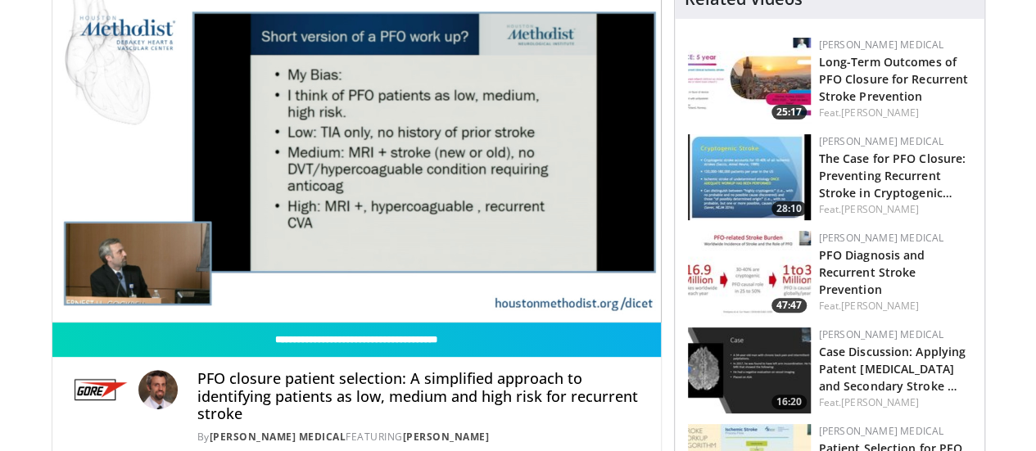
scroll to position [148, 0]
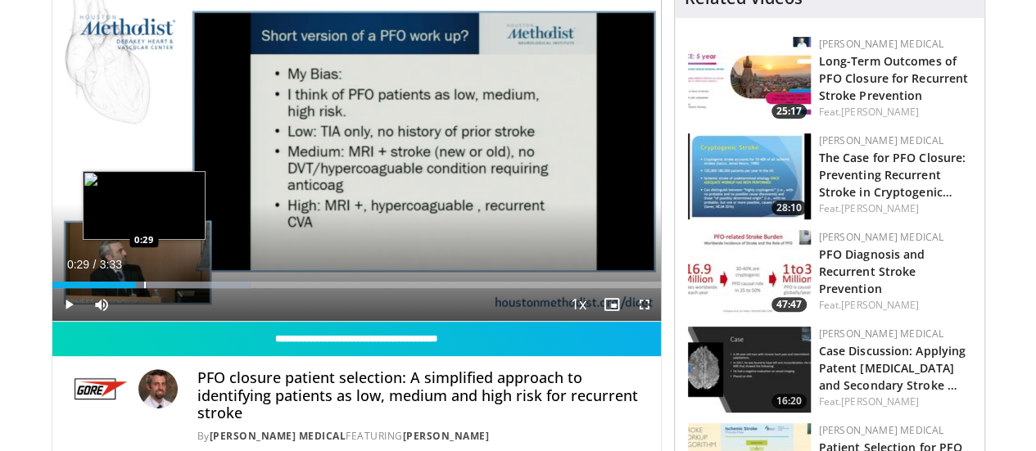
click at [144, 288] on div "Progress Bar" at bounding box center [145, 285] width 2 height 7
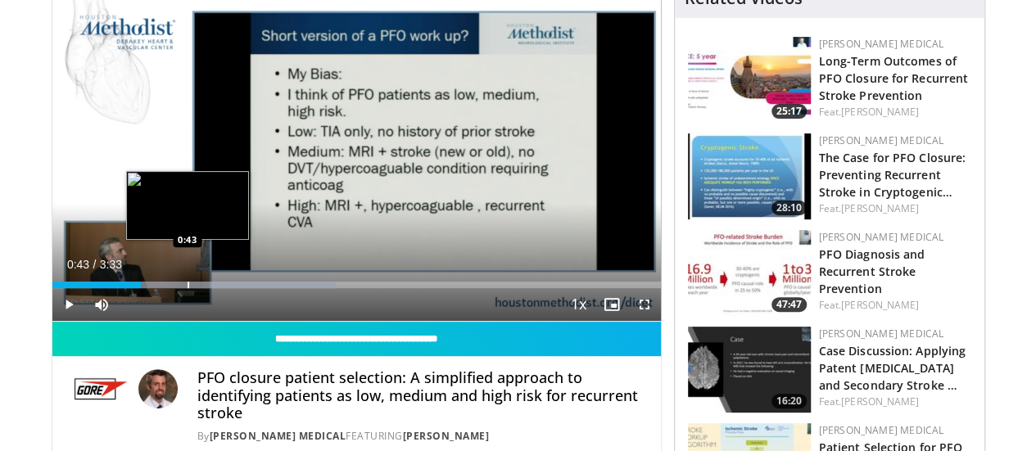
click at [187, 288] on div "Progress Bar" at bounding box center [188, 285] width 2 height 7
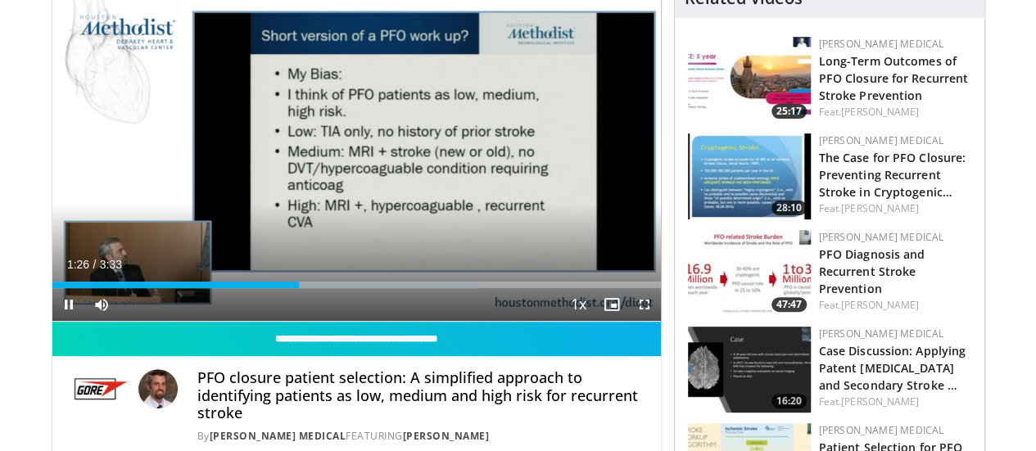
click at [372, 318] on div "Current Time 1:26 / Duration 3:33 Pause Skip Backward Skip Forward Mute Loaded …" at bounding box center [356, 304] width 608 height 33
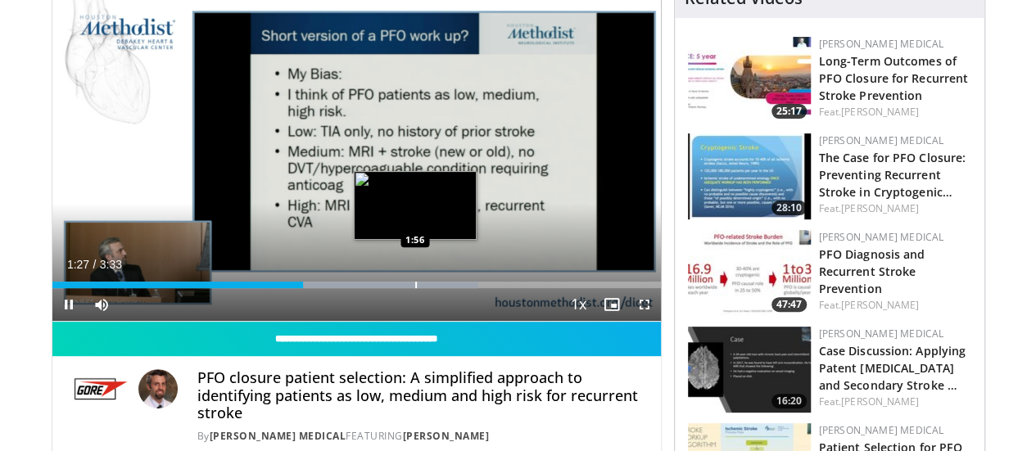
click at [372, 288] on div "Loaded : 70.07% 1:28 1:56" at bounding box center [356, 285] width 608 height 7
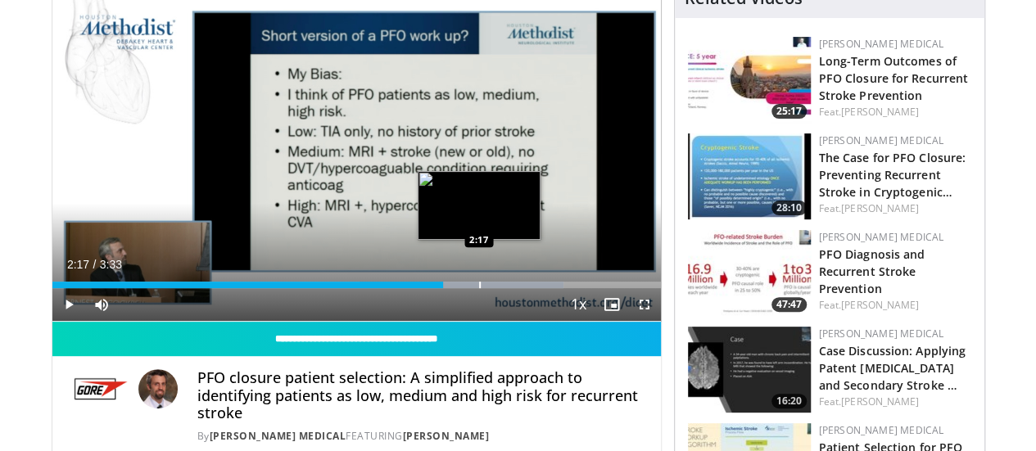
click at [479, 288] on div "Progress Bar" at bounding box center [480, 285] width 2 height 7
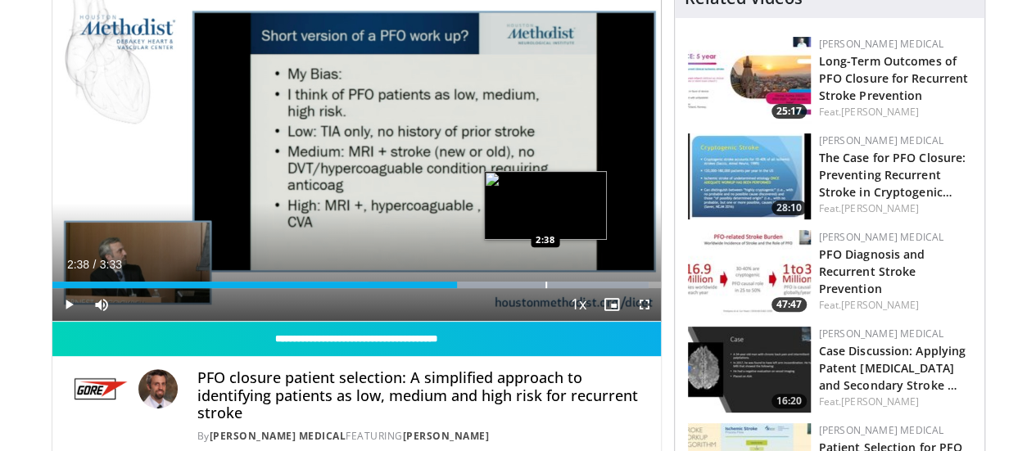
click at [545, 288] on div "Progress Bar" at bounding box center [546, 285] width 2 height 7
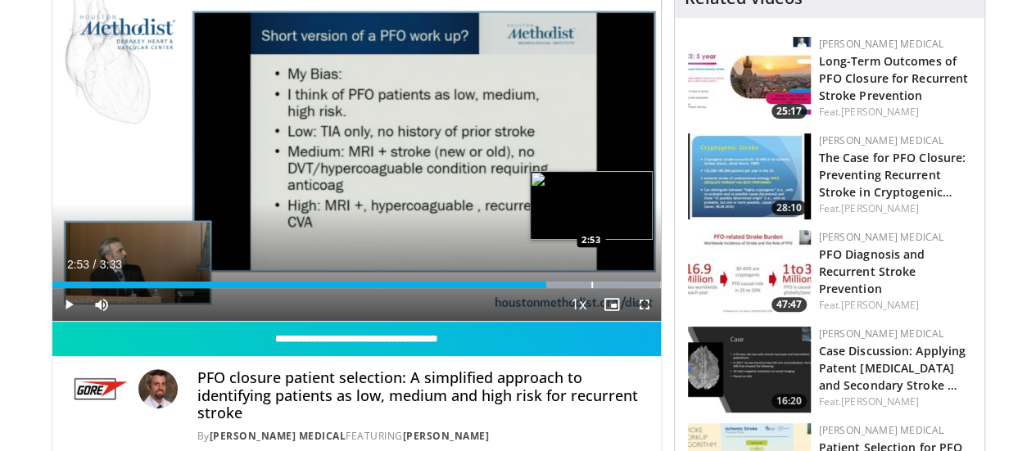
click at [591, 288] on div "Progress Bar" at bounding box center [592, 285] width 2 height 7
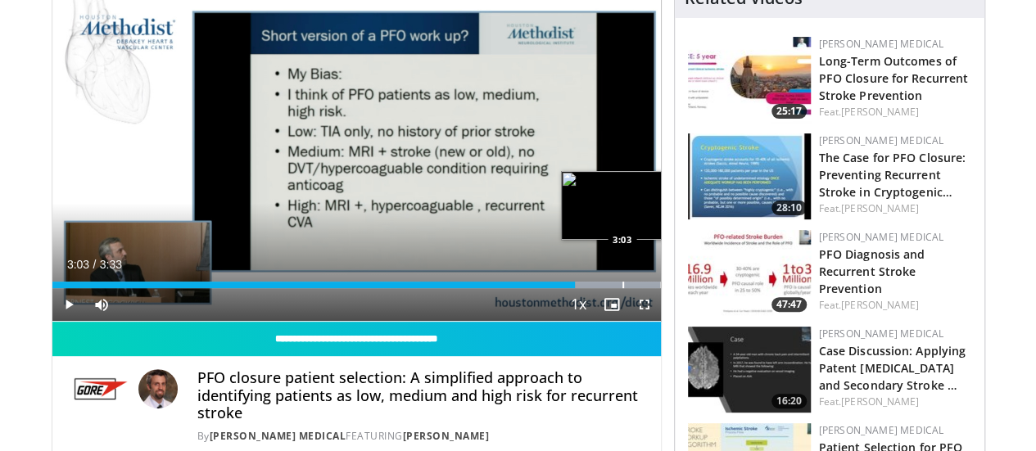
click at [622, 288] on div "Progress Bar" at bounding box center [623, 285] width 2 height 7
click at [666, 288] on div "Progress Bar" at bounding box center [667, 285] width 2 height 7
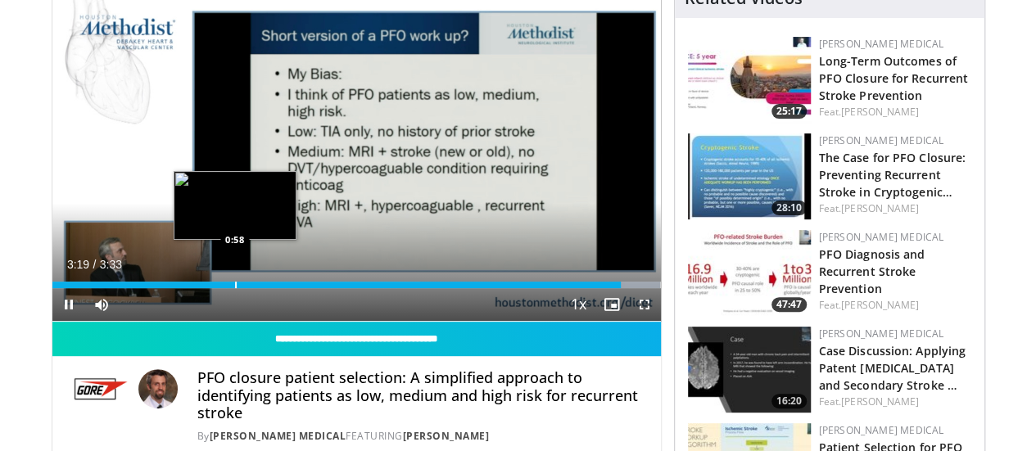
click at [235, 288] on div "Progress Bar" at bounding box center [236, 285] width 2 height 7
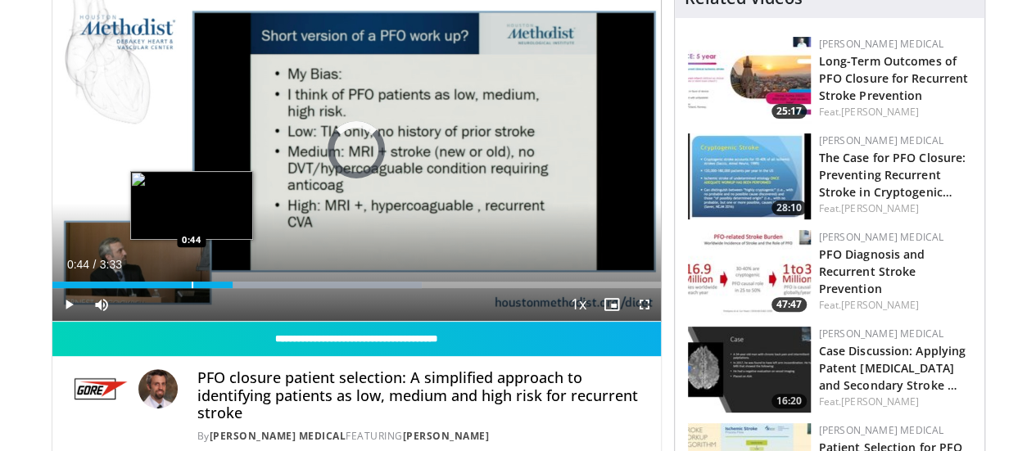
click at [149, 288] on div "Loaded : 60.72% 1:03 0:44" at bounding box center [356, 281] width 608 height 16
click at [174, 288] on div "Progress Bar" at bounding box center [175, 285] width 2 height 7
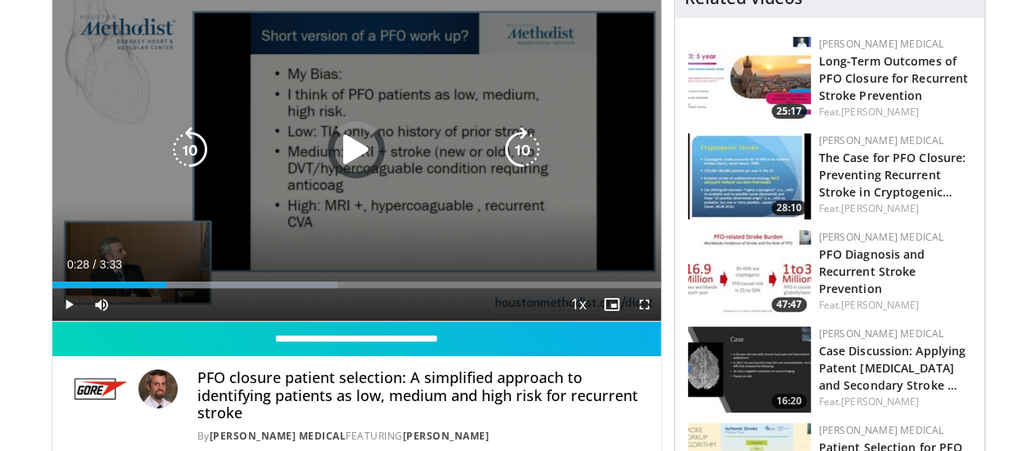
click at [98, 288] on div "0:28" at bounding box center [109, 285] width 115 height 7
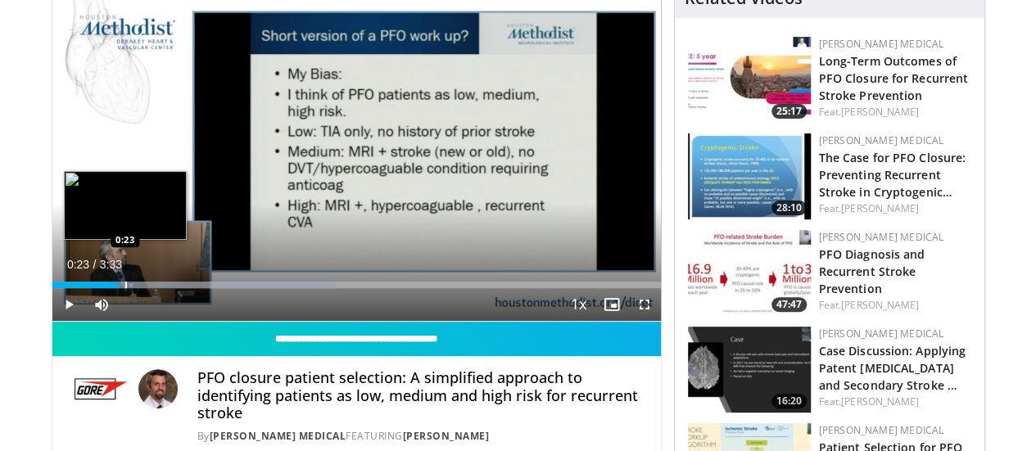
click at [125, 288] on div "Progress Bar" at bounding box center [126, 285] width 2 height 7
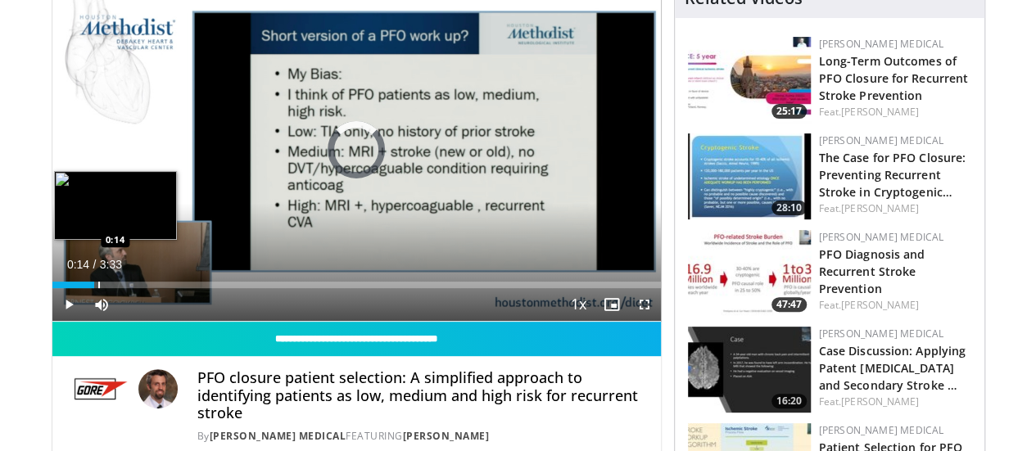
click at [98, 288] on div "Progress Bar" at bounding box center [99, 285] width 2 height 7
click at [84, 288] on div "Progress Bar" at bounding box center [85, 285] width 2 height 7
click at [72, 288] on div "Progress Bar" at bounding box center [73, 285] width 2 height 7
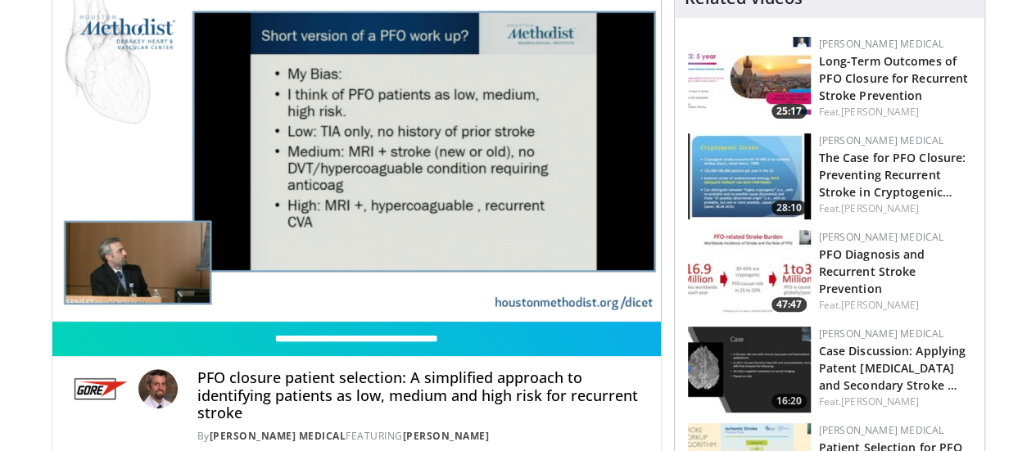
click at [755, 359] on img at bounding box center [749, 370] width 123 height 86
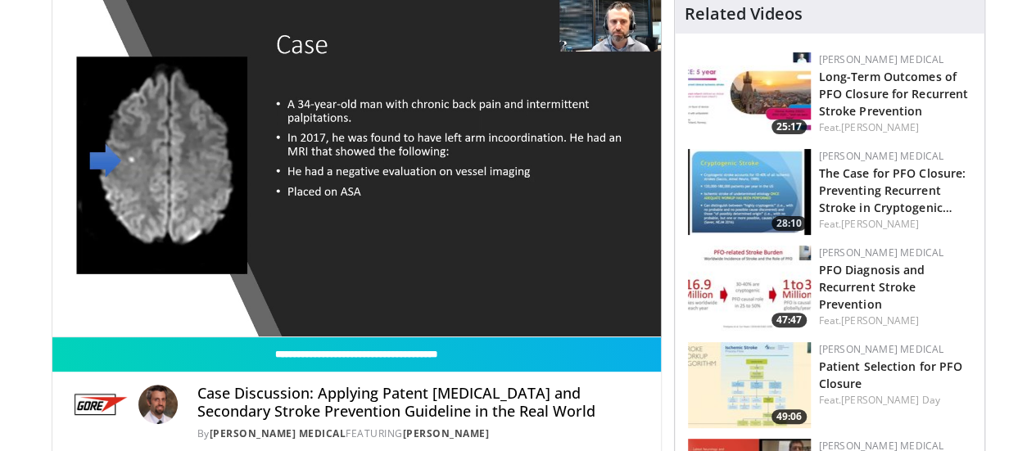
scroll to position [129, 0]
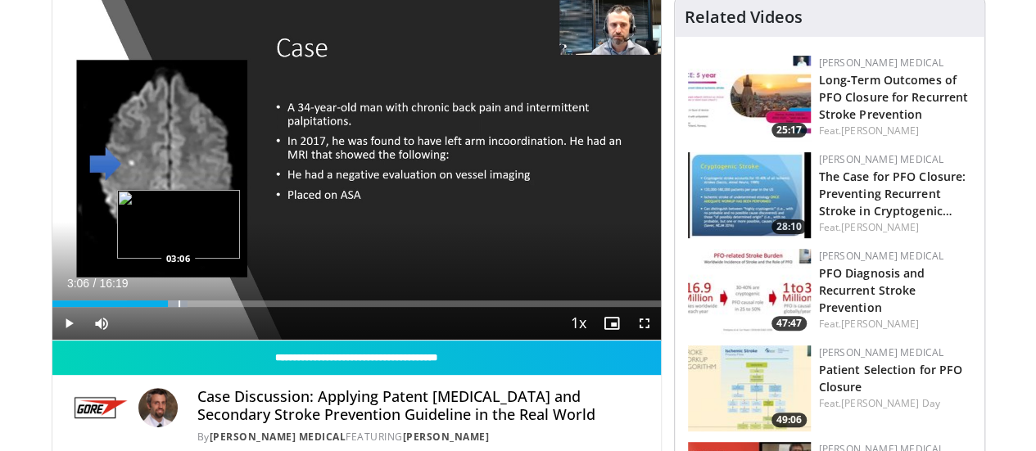
click at [178, 307] on div "Progress Bar" at bounding box center [179, 303] width 2 height 7
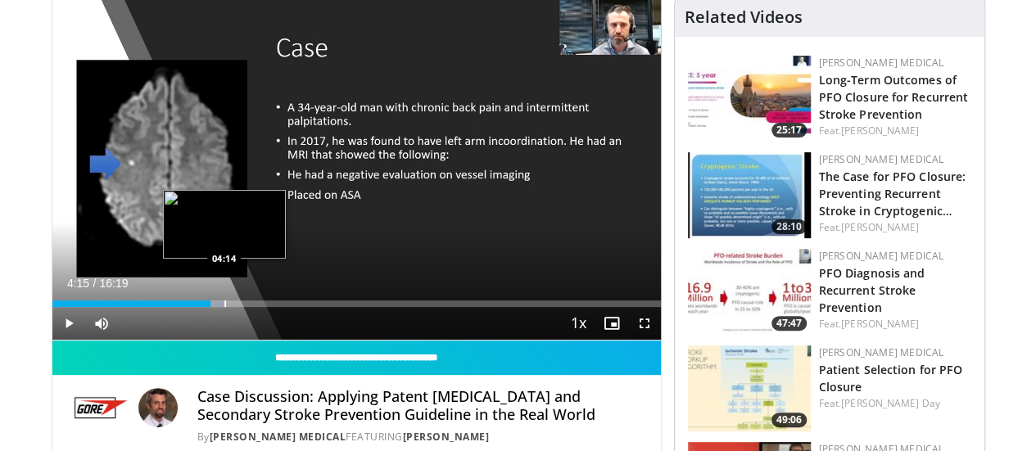
click at [183, 307] on div "Loaded : 28.34% 04:15 04:14" at bounding box center [356, 299] width 608 height 16
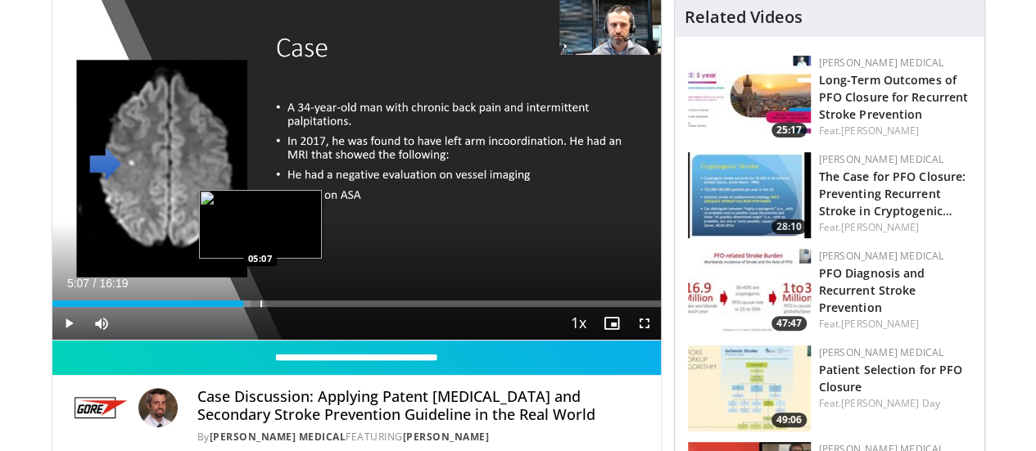
click at [260, 307] on div "Progress Bar" at bounding box center [261, 303] width 2 height 7
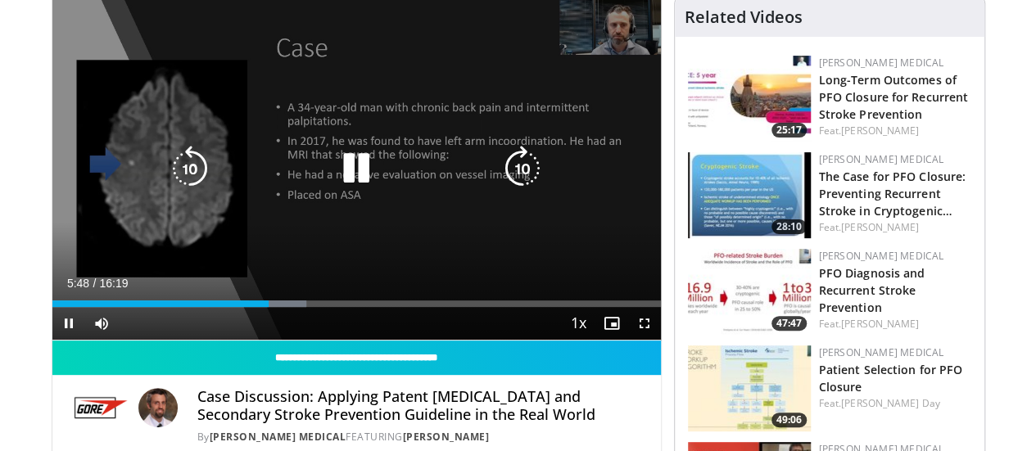
click at [403, 45] on div "10 seconds Tap to unmute" at bounding box center [356, 169] width 608 height 342
click at [333, 187] on icon "Video Player" at bounding box center [356, 169] width 46 height 46
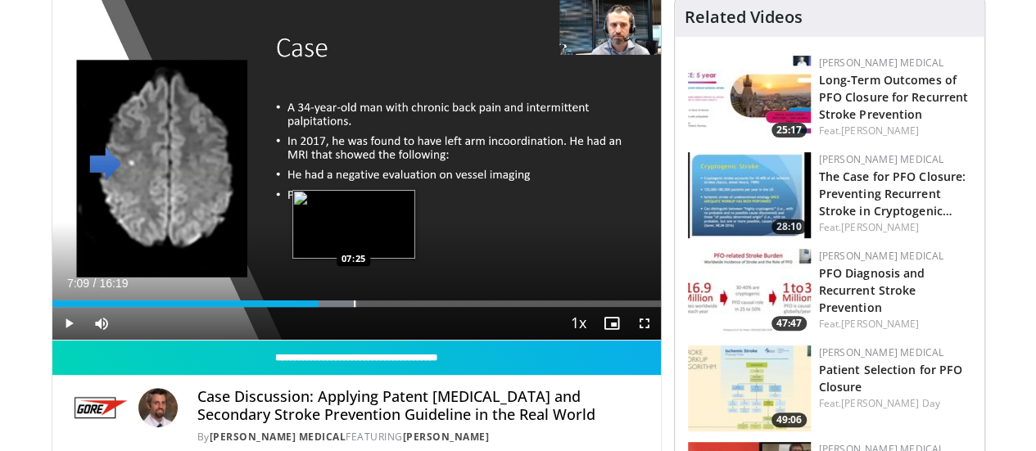
click at [354, 307] on div "Progress Bar" at bounding box center [355, 303] width 2 height 7
click at [370, 307] on div "Progress Bar" at bounding box center [371, 303] width 2 height 7
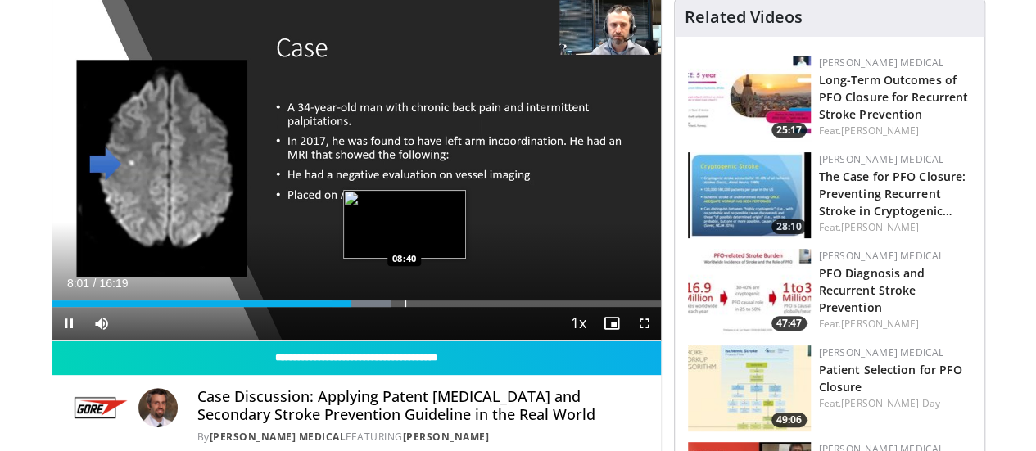
click at [404, 307] on div "Progress Bar" at bounding box center [405, 303] width 2 height 7
click at [428, 307] on div "Progress Bar" at bounding box center [429, 303] width 2 height 7
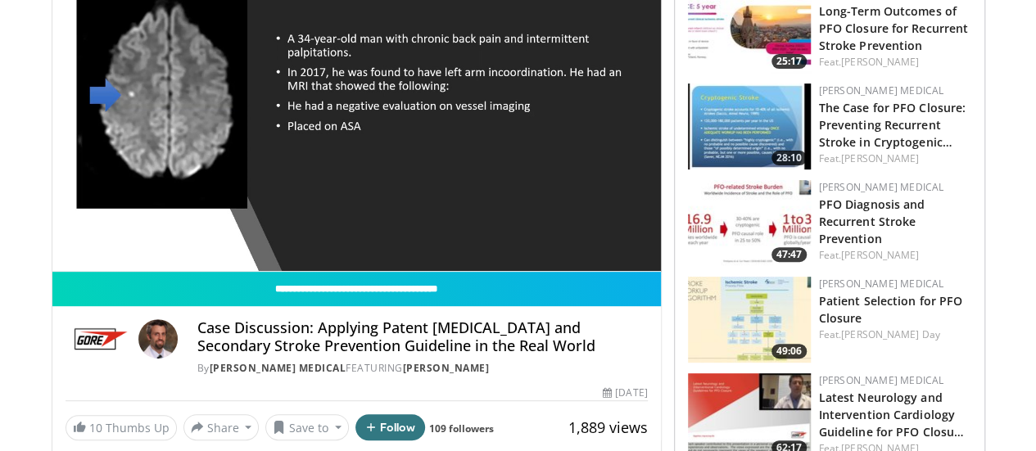
scroll to position [192, 0]
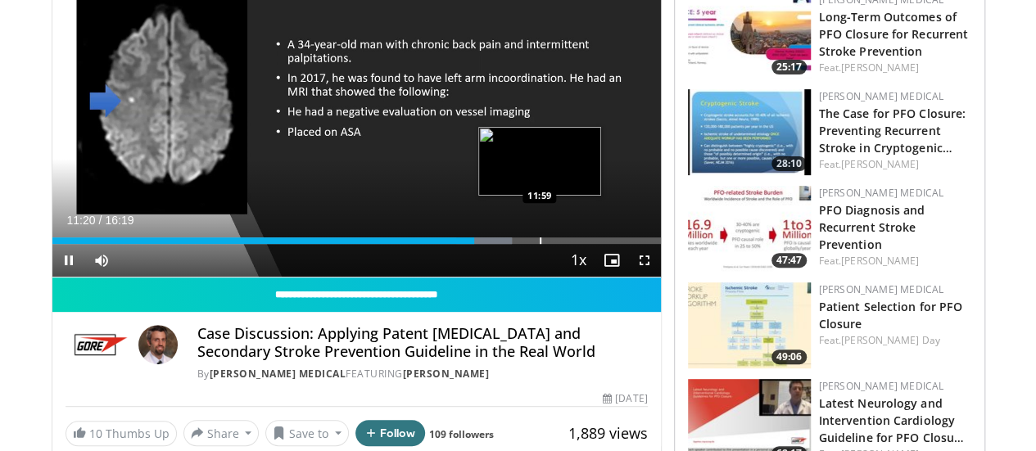
click at [540, 244] on div "Progress Bar" at bounding box center [541, 240] width 2 height 7
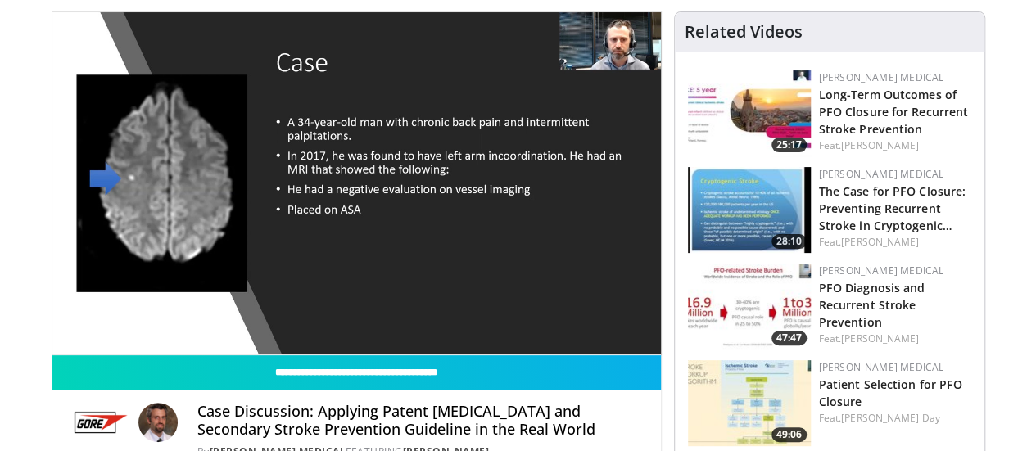
scroll to position [114, 0]
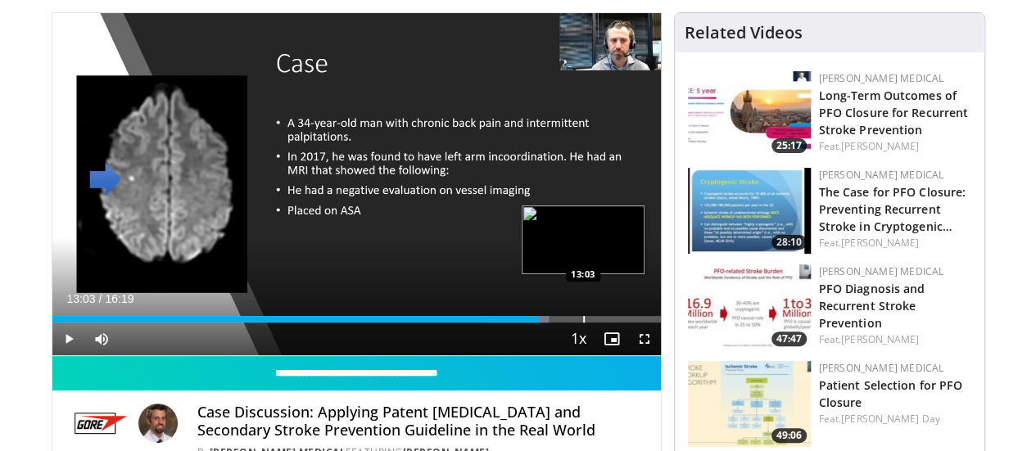
click at [541, 323] on div "Loaded : 81.64% 13:03 13:03" at bounding box center [356, 315] width 608 height 16
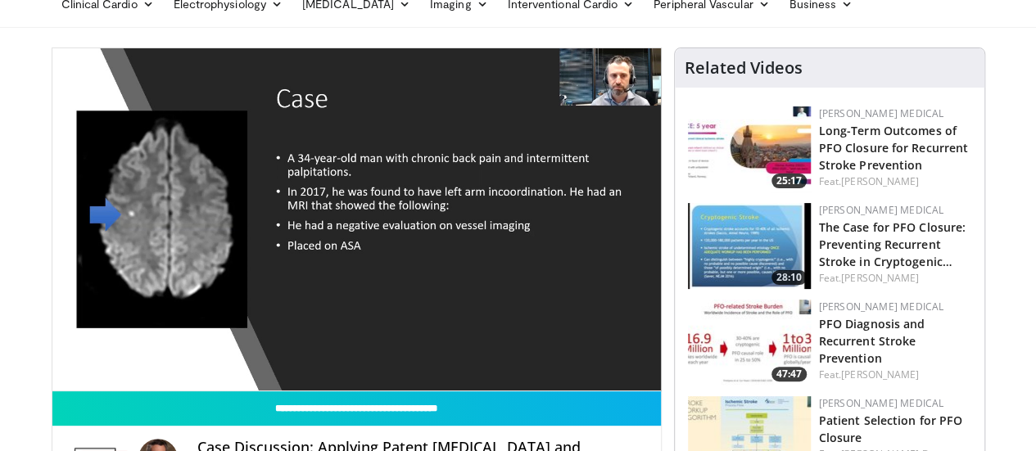
scroll to position [74, 0]
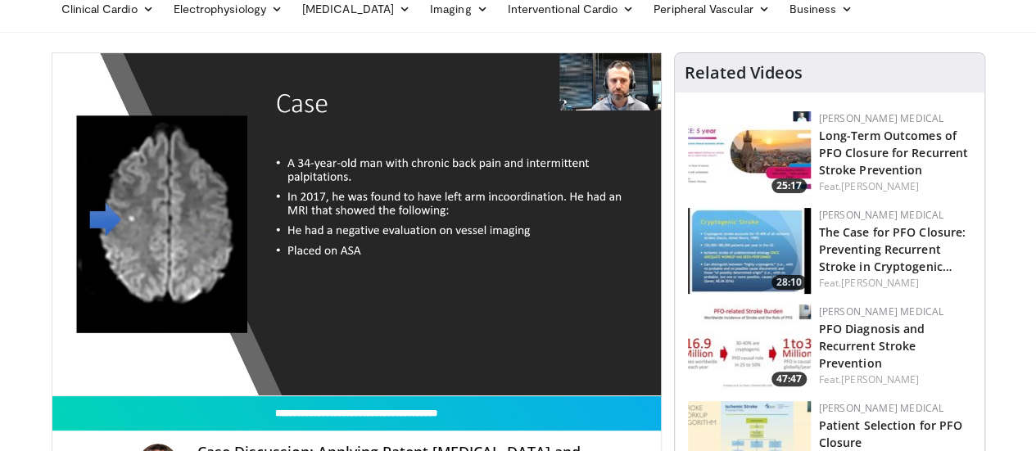
click at [752, 424] on img at bounding box center [749, 444] width 123 height 86
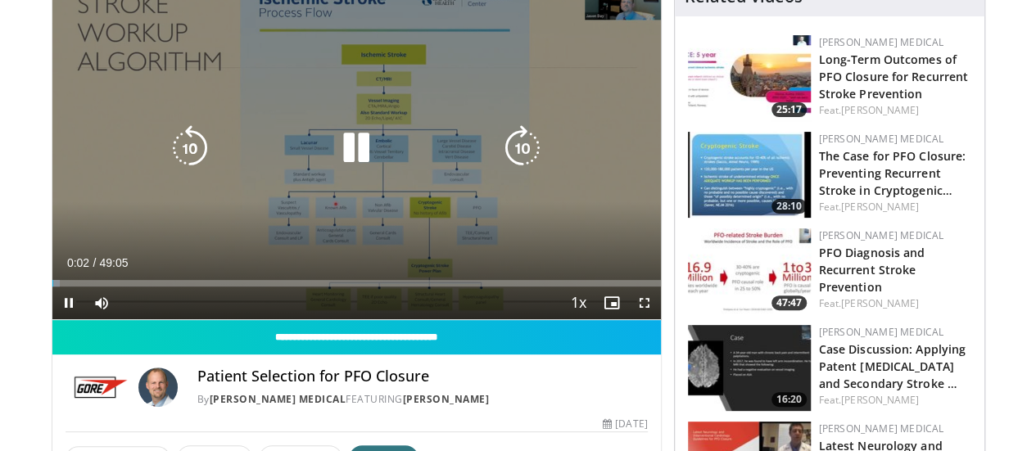
scroll to position [151, 0]
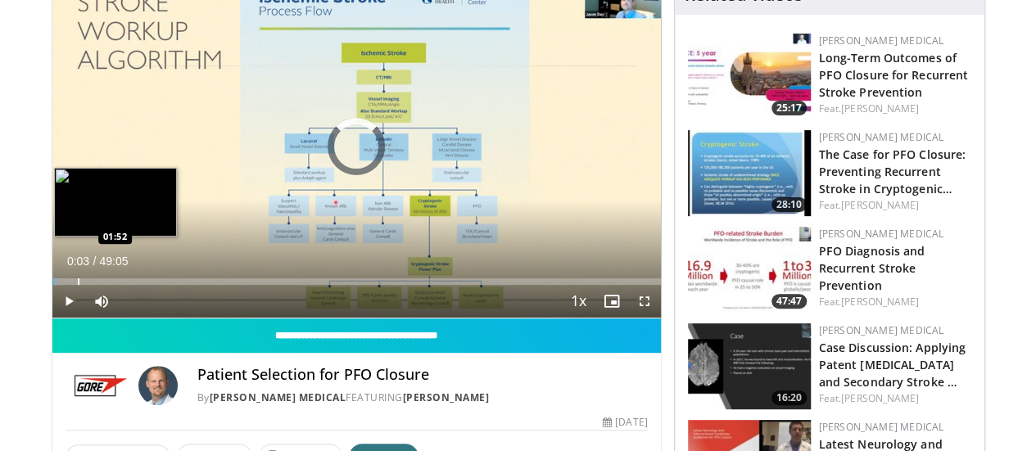
click at [78, 285] on div "Progress Bar" at bounding box center [79, 281] width 2 height 7
click at [83, 285] on div "Loaded : 0.00% 01:54 05:19" at bounding box center [356, 277] width 608 height 16
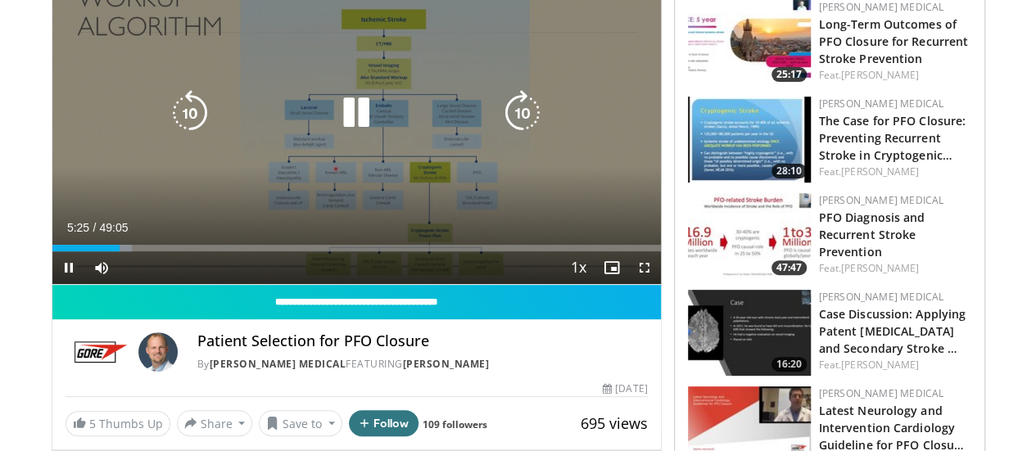
scroll to position [187, 0]
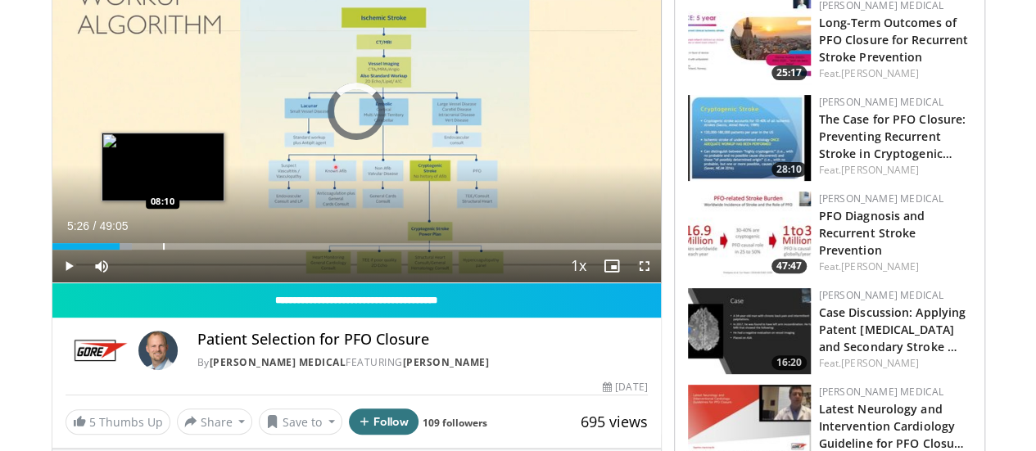
click at [163, 250] on div "Progress Bar" at bounding box center [164, 246] width 2 height 7
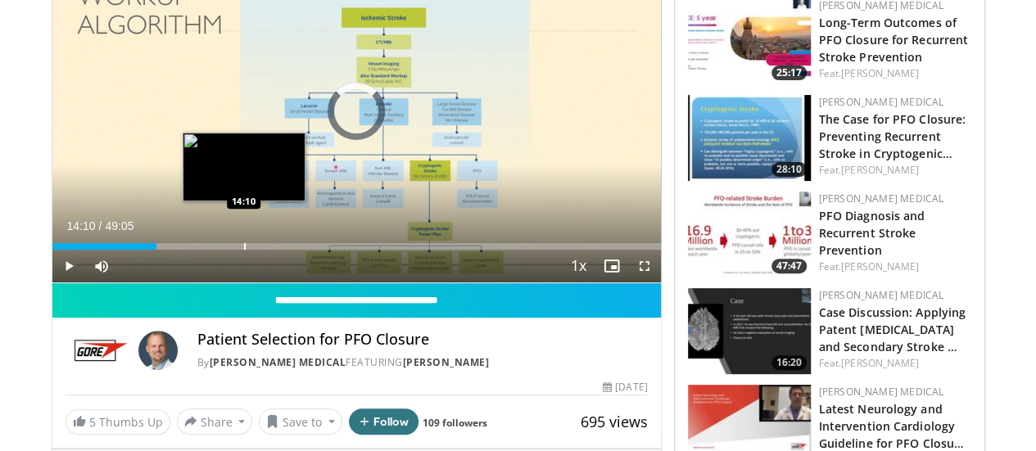
click at [202, 250] on div "Loaded : 0.00% 08:26 14:10" at bounding box center [356, 242] width 608 height 16
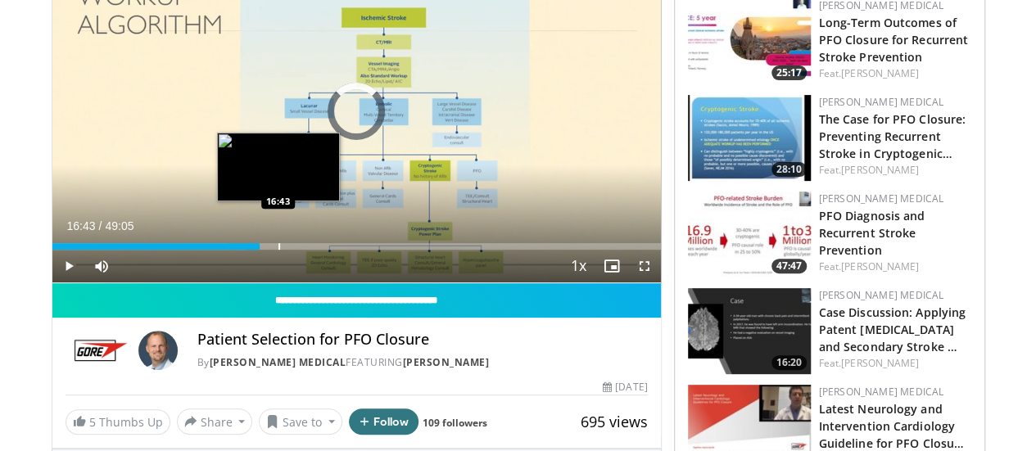
click at [237, 250] on div "Loaded : 31.66% 14:30 16:43" at bounding box center [356, 242] width 608 height 16
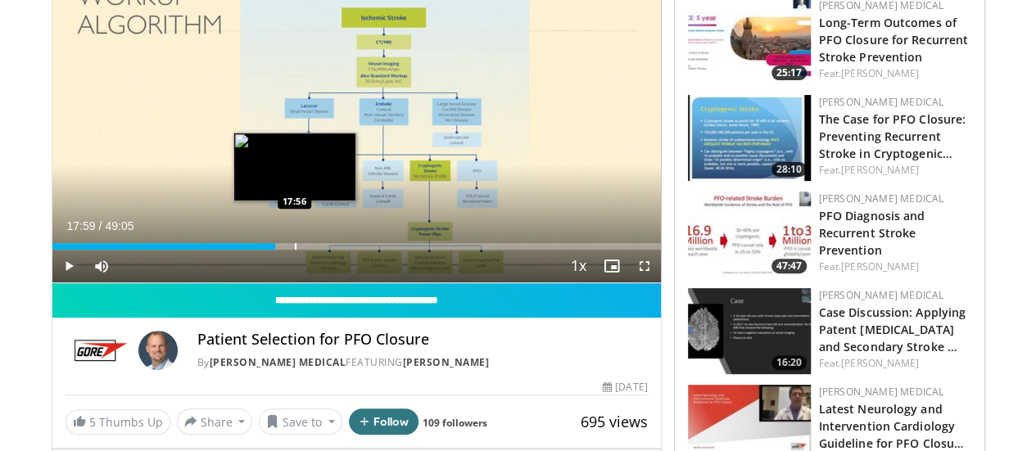
click at [254, 250] on div "Loaded : 37.01% 17:09 17:56" at bounding box center [356, 242] width 608 height 16
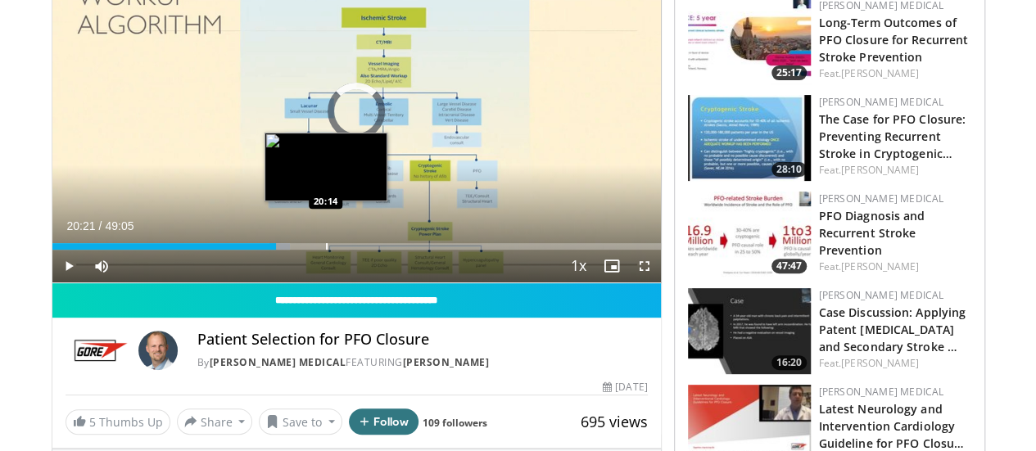
click at [326, 250] on div "Progress Bar" at bounding box center [327, 246] width 2 height 7
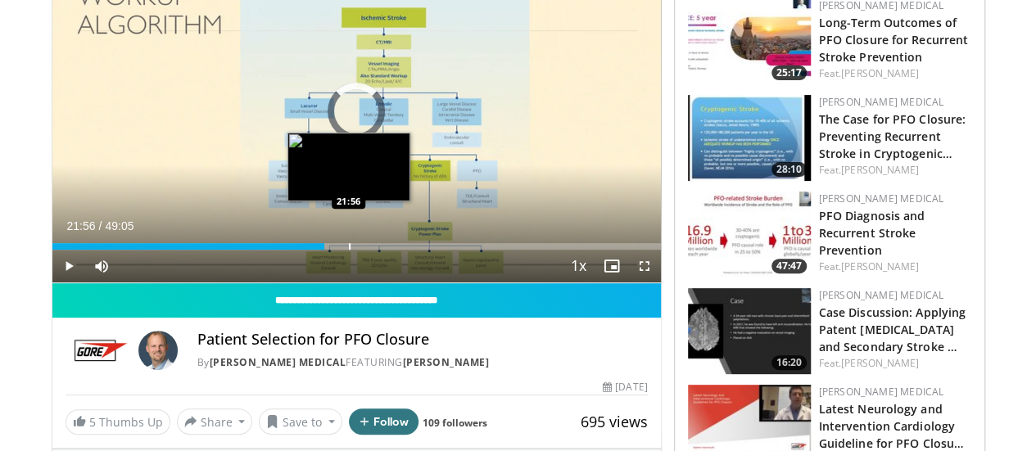
click at [349, 250] on div "Progress Bar" at bounding box center [350, 246] width 2 height 7
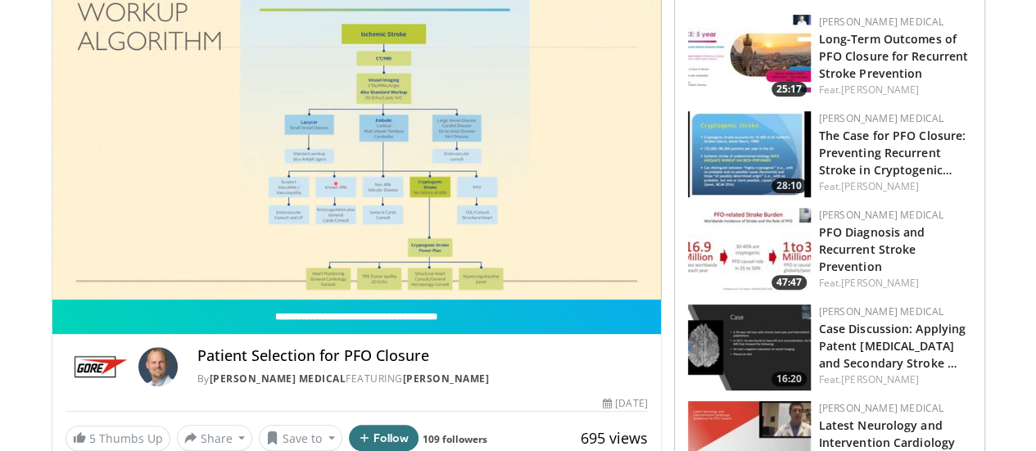
scroll to position [174, 0]
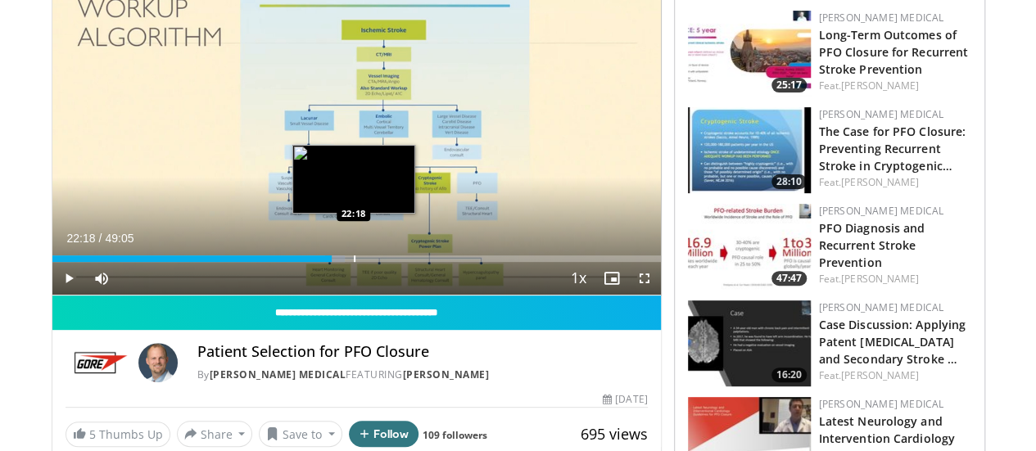
click at [354, 262] on div "Progress Bar" at bounding box center [355, 258] width 2 height 7
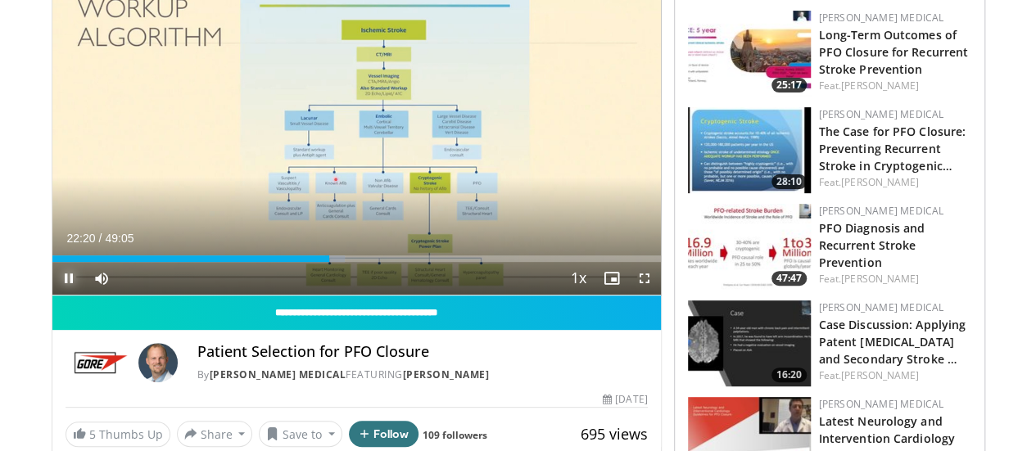
click at [52, 295] on span "Video Player" at bounding box center [68, 278] width 33 height 33
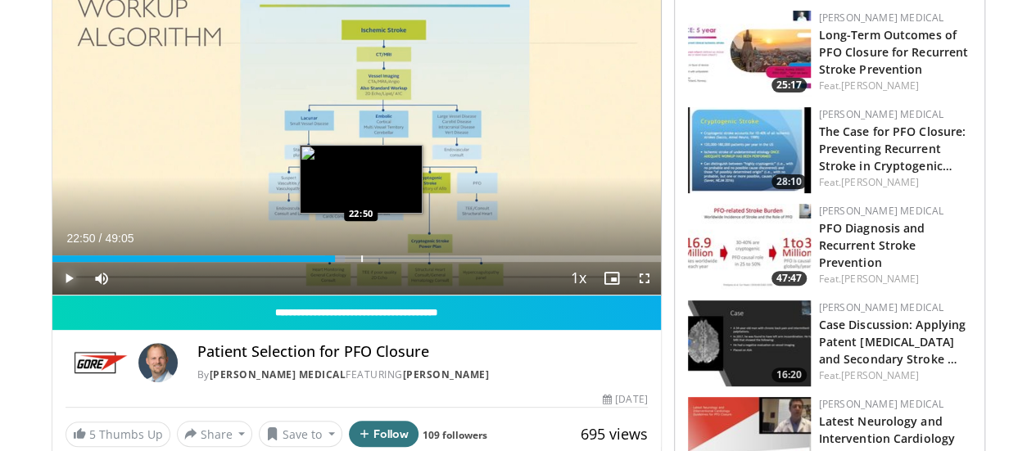
click at [361, 262] on div "Progress Bar" at bounding box center [362, 258] width 2 height 7
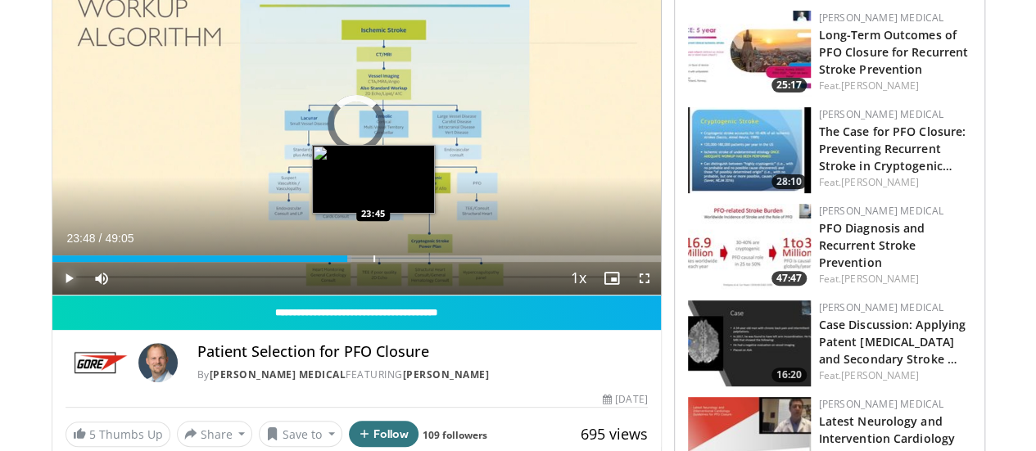
click at [373, 262] on div "Progress Bar" at bounding box center [374, 258] width 2 height 7
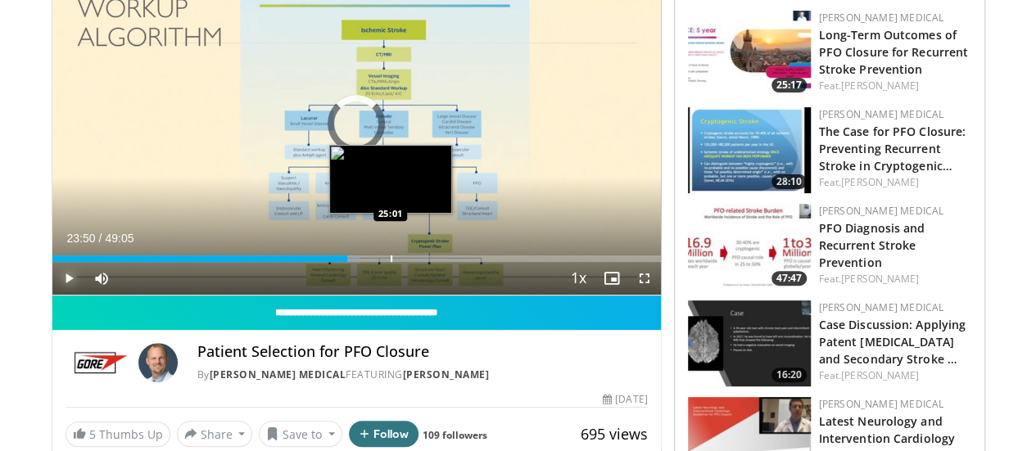
click at [391, 262] on div "Progress Bar" at bounding box center [392, 258] width 2 height 7
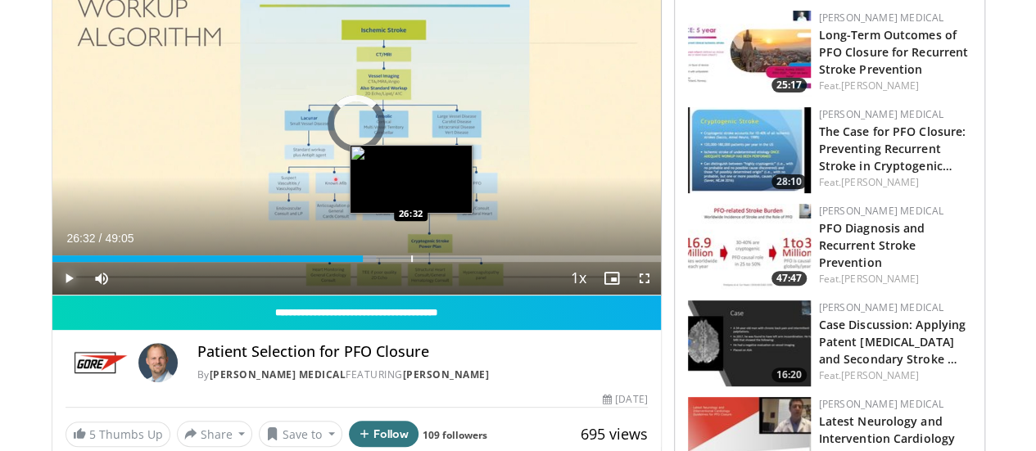
click at [411, 262] on div "Progress Bar" at bounding box center [412, 258] width 2 height 7
click at [386, 262] on div "Loaded : 55.57% 26:33 27:41" at bounding box center [356, 254] width 608 height 16
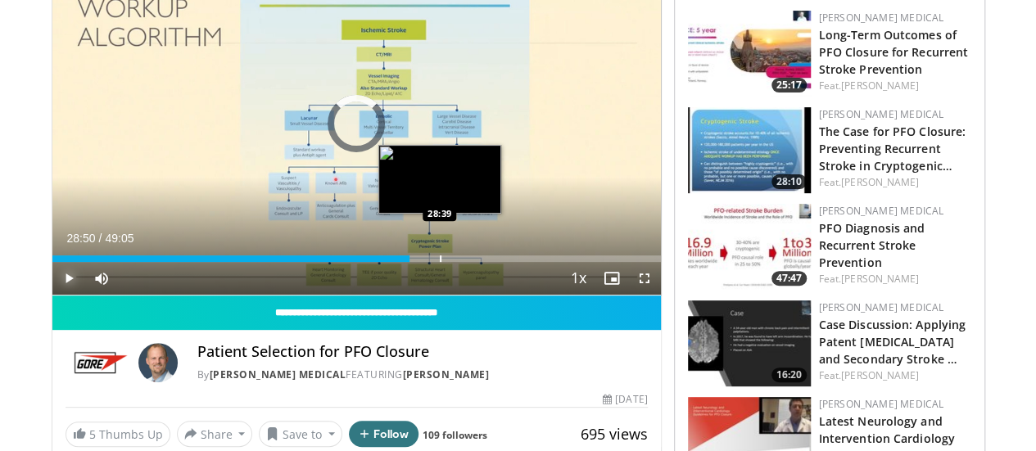
click at [400, 262] on div "Loaded : 0.00% 27:47 28:39" at bounding box center [356, 254] width 608 height 16
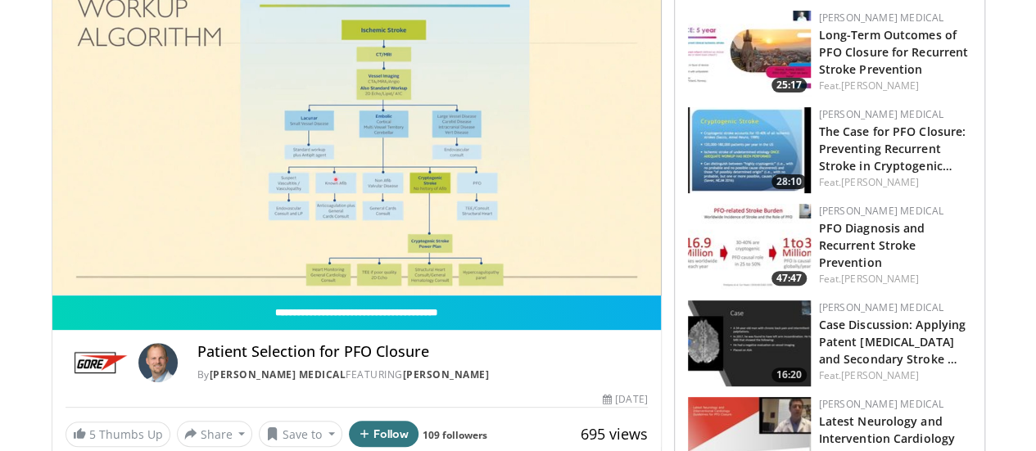
click at [752, 412] on img at bounding box center [749, 440] width 123 height 86
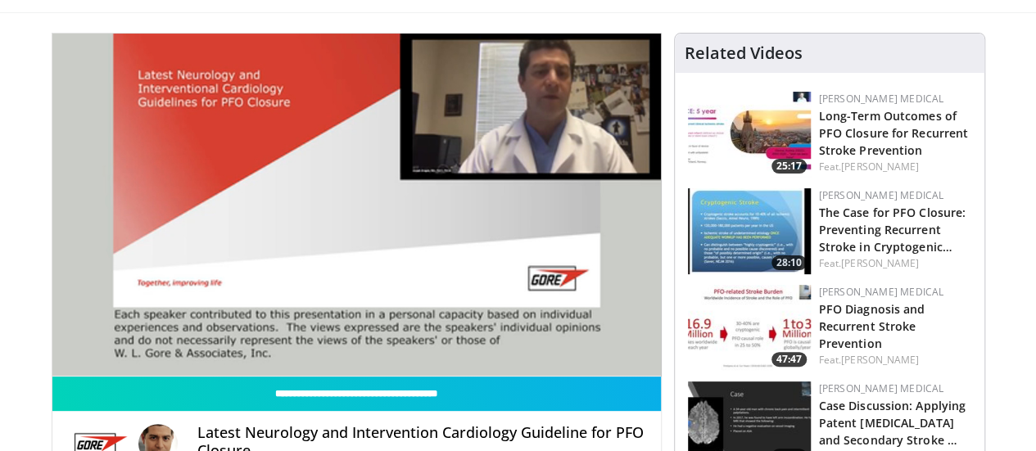
scroll to position [98, 0]
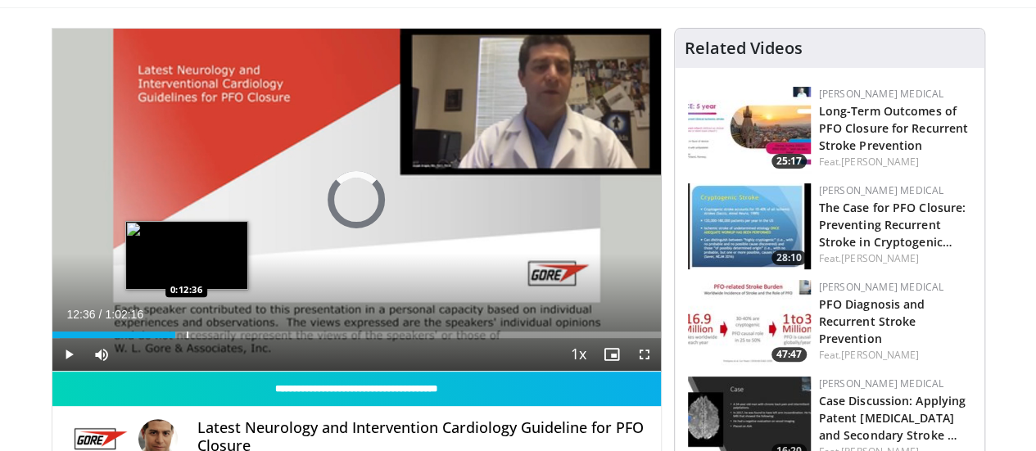
click at [187, 338] on div "Progress Bar" at bounding box center [188, 335] width 2 height 7
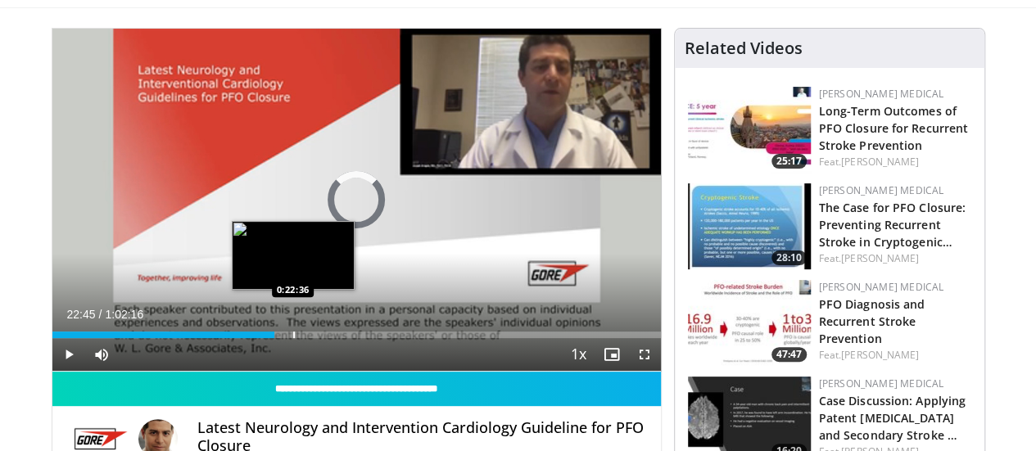
click at [293, 338] on div "Progress Bar" at bounding box center [294, 335] width 2 height 7
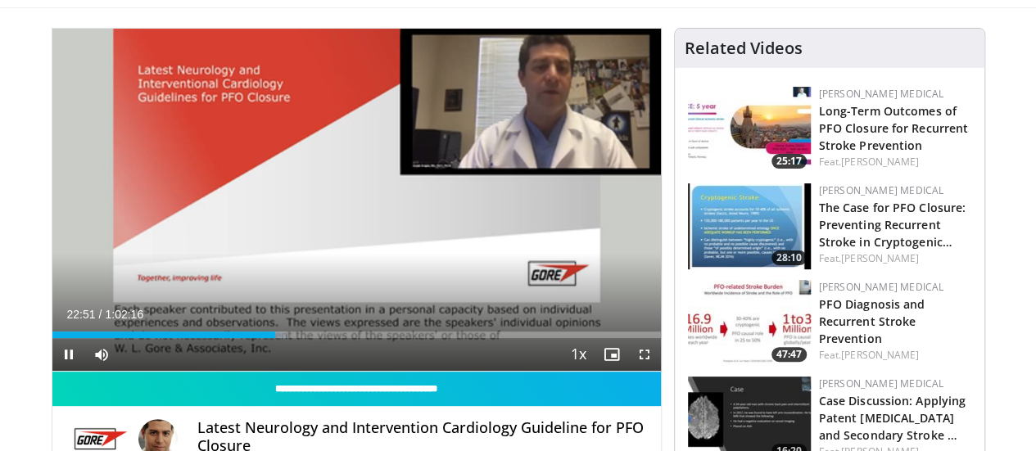
click at [265, 371] on div "Current Time 22:51 / Duration 1:02:16 Pause Skip Backward Skip Forward Mute Loa…" at bounding box center [356, 354] width 608 height 33
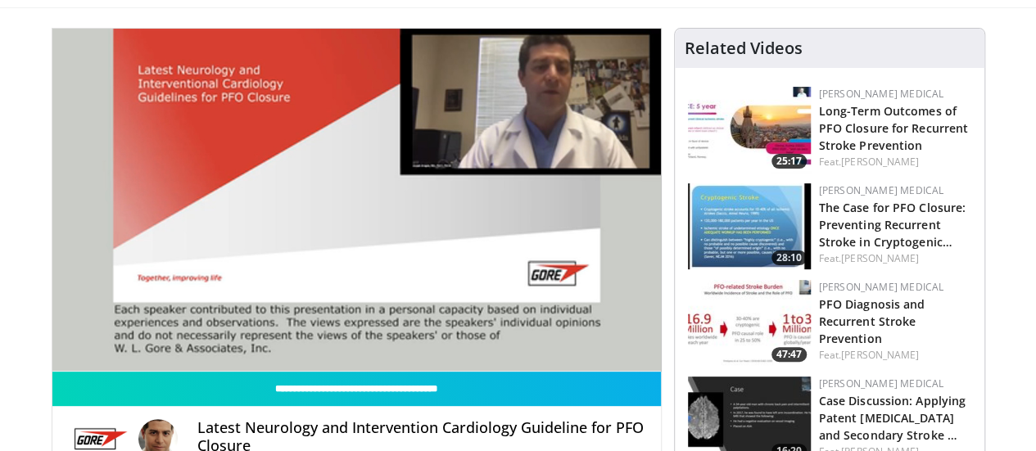
click at [265, 372] on video-js "**********" at bounding box center [356, 200] width 608 height 343
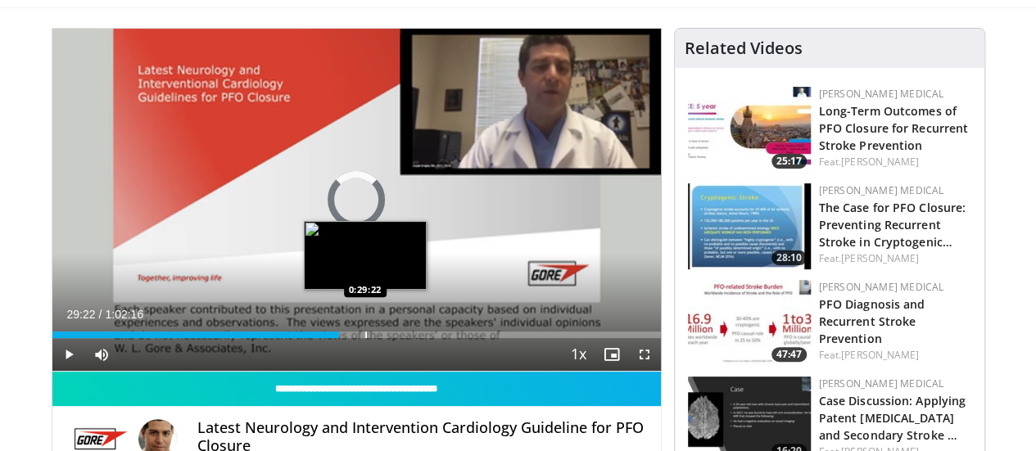
click at [365, 338] on div "Progress Bar" at bounding box center [366, 335] width 2 height 7
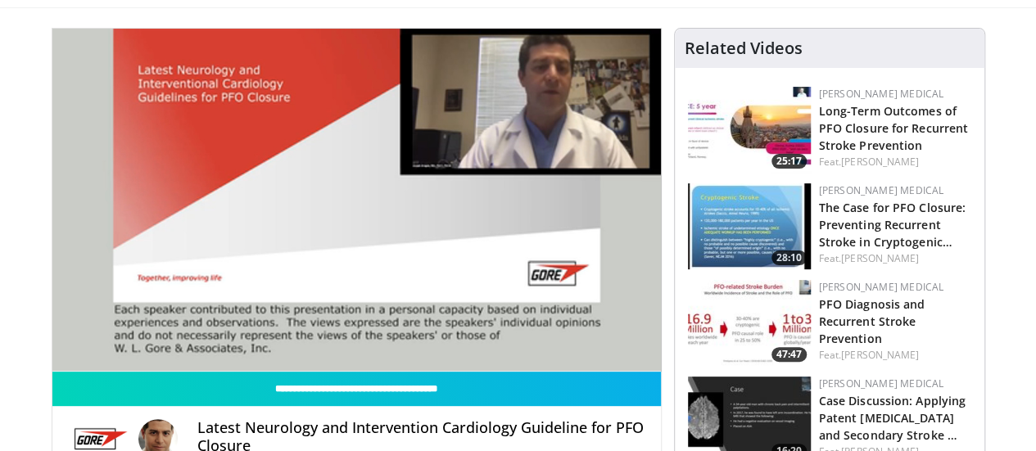
click at [376, 363] on video-js "**********" at bounding box center [356, 200] width 608 height 343
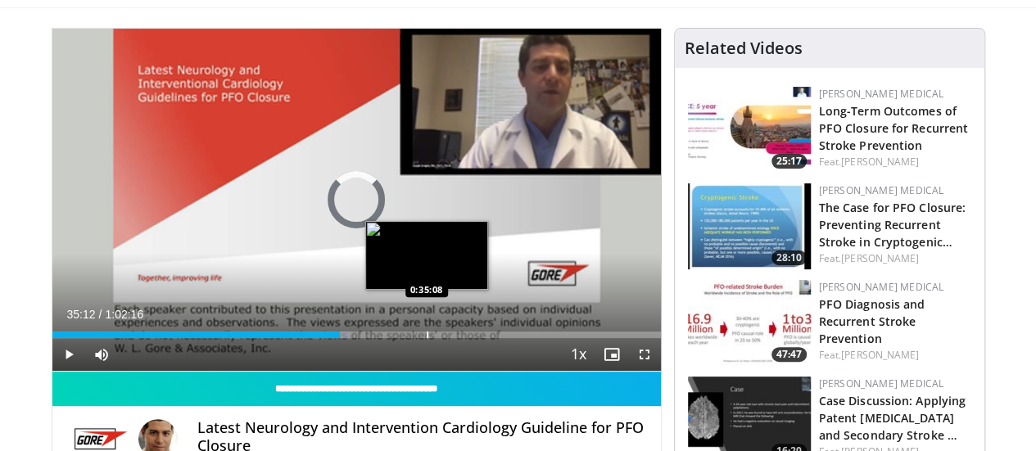
click at [427, 338] on div "Progress Bar" at bounding box center [428, 335] width 2 height 7
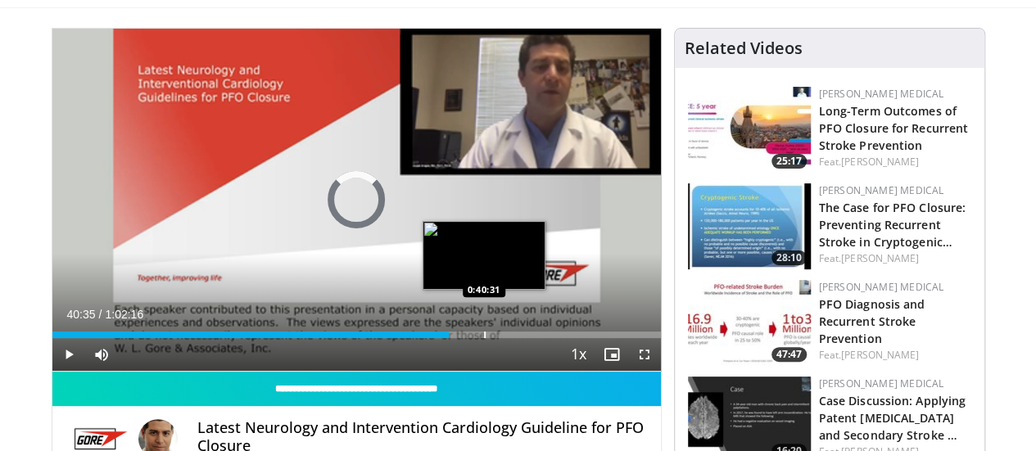
click at [484, 338] on div "Progress Bar" at bounding box center [485, 335] width 2 height 7
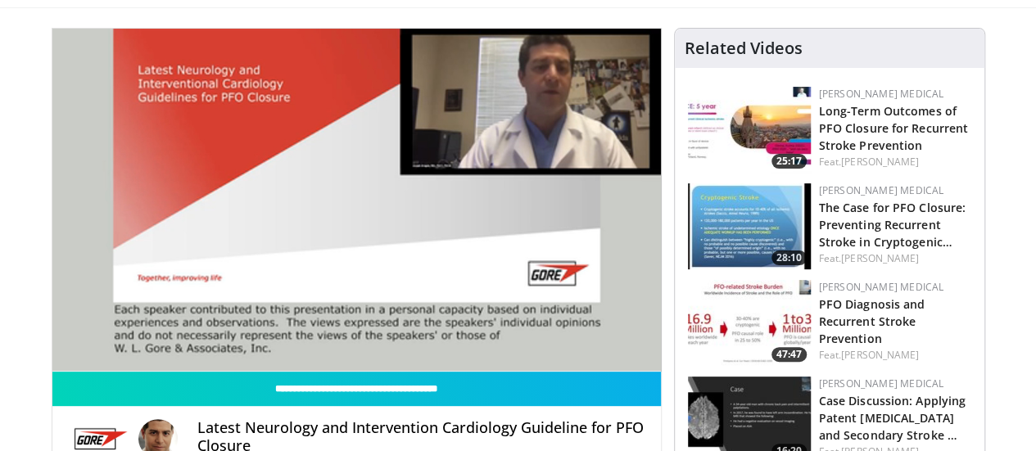
click at [442, 365] on video-js "**********" at bounding box center [356, 200] width 608 height 343
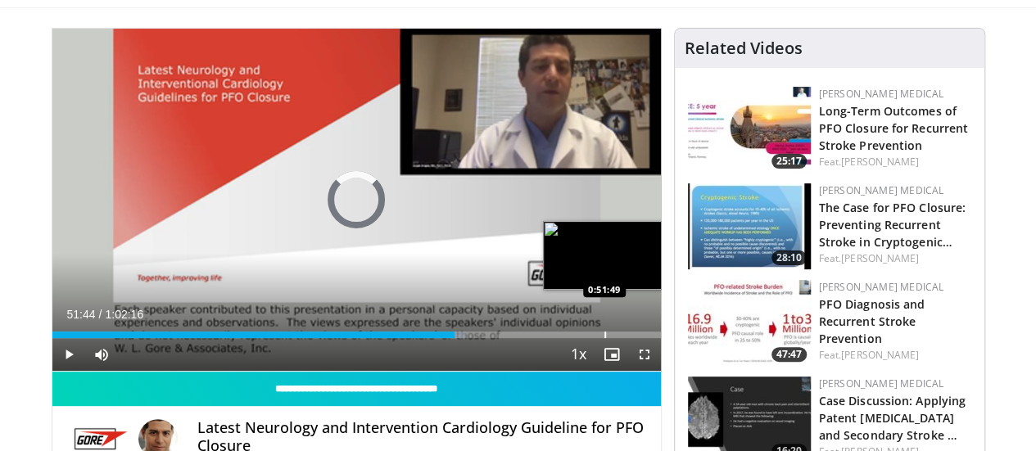
click at [562, 338] on div "Loaded : 67.96% 0:51:44 0:51:49" at bounding box center [356, 335] width 608 height 7
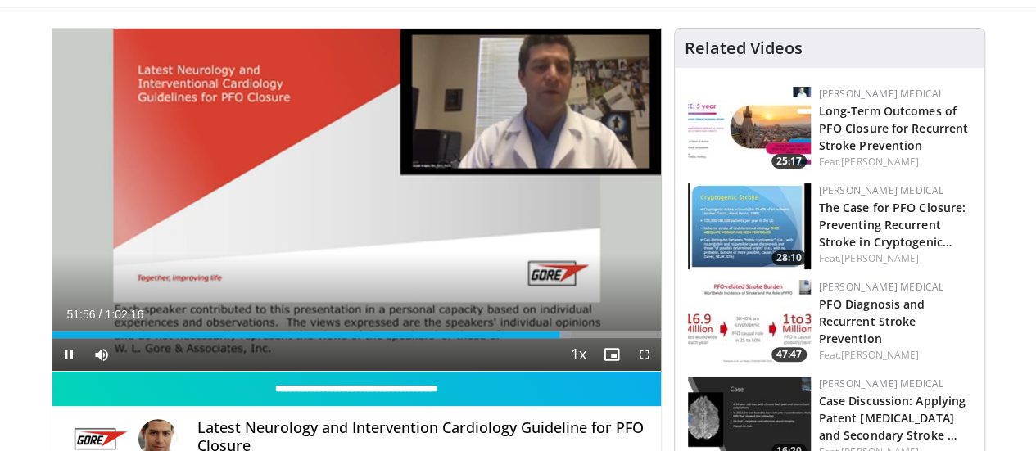
click at [571, 370] on div "Current Time 51:56 / Duration 1:02:16 Pause Skip Backward Skip Forward Mute Loa…" at bounding box center [356, 354] width 608 height 33
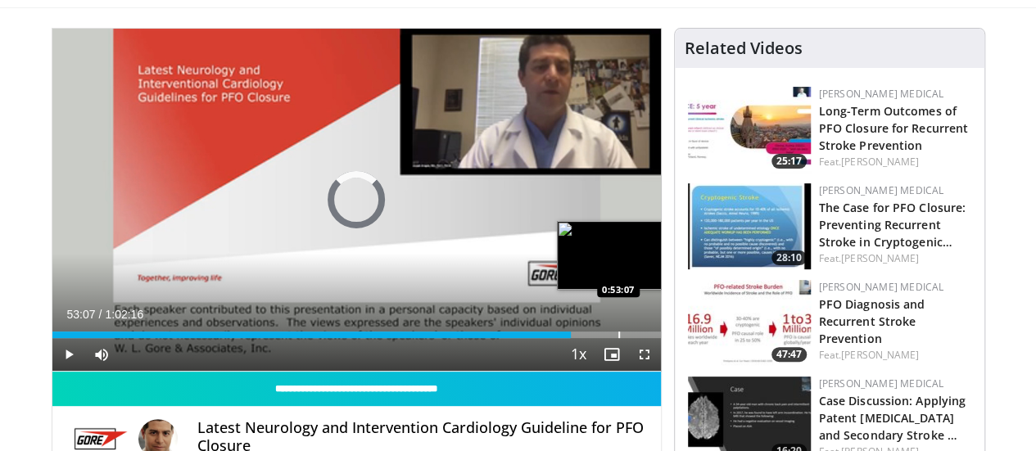
click at [576, 338] on div "Loaded : 85.11% 0:53:07 0:53:07" at bounding box center [356, 331] width 608 height 16
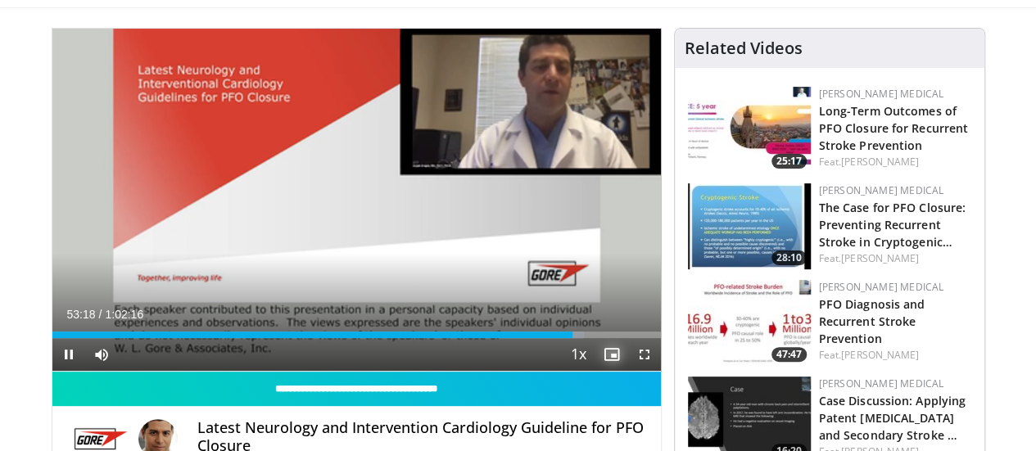
click at [617, 368] on span "Video Player" at bounding box center [611, 354] width 33 height 33
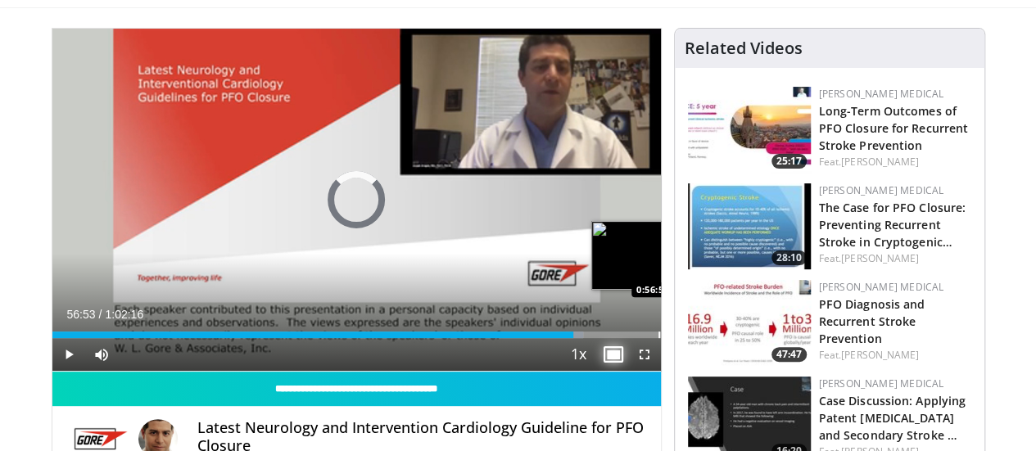
click at [658, 338] on div "Progress Bar" at bounding box center [659, 335] width 2 height 7
click at [670, 338] on div "Progress Bar" at bounding box center [671, 335] width 2 height 7
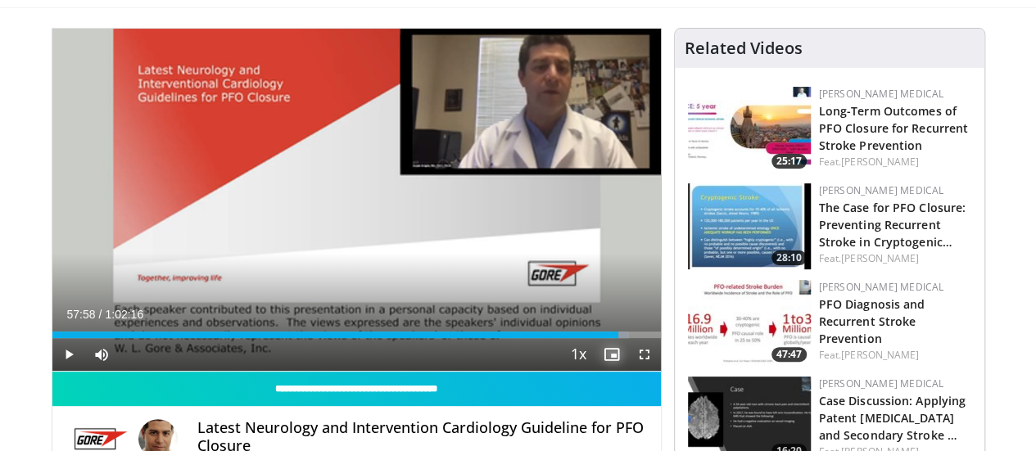
scroll to position [0, 0]
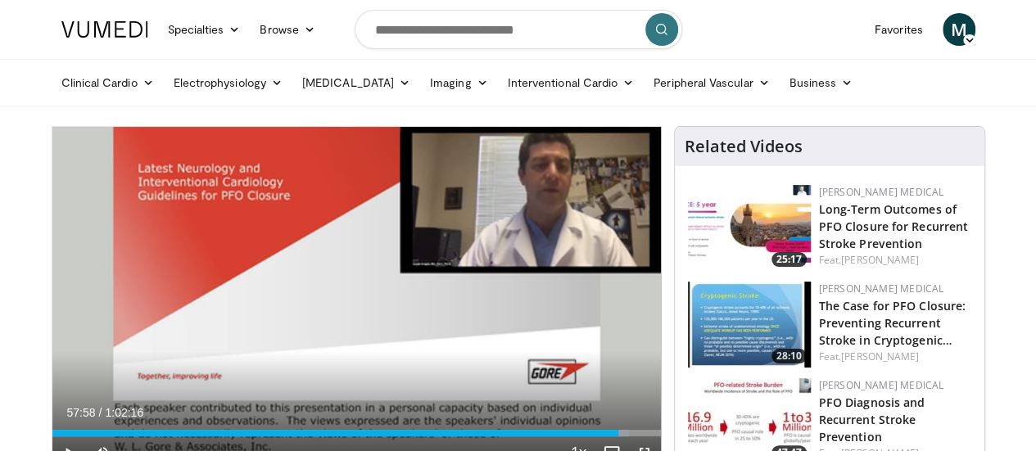
click at [64, 48] on link at bounding box center [105, 30] width 106 height 46
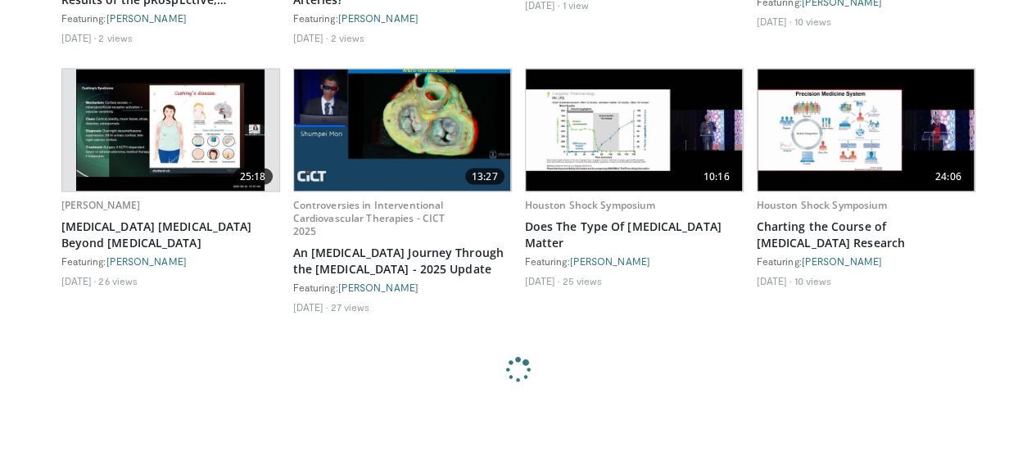
scroll to position [1392, 0]
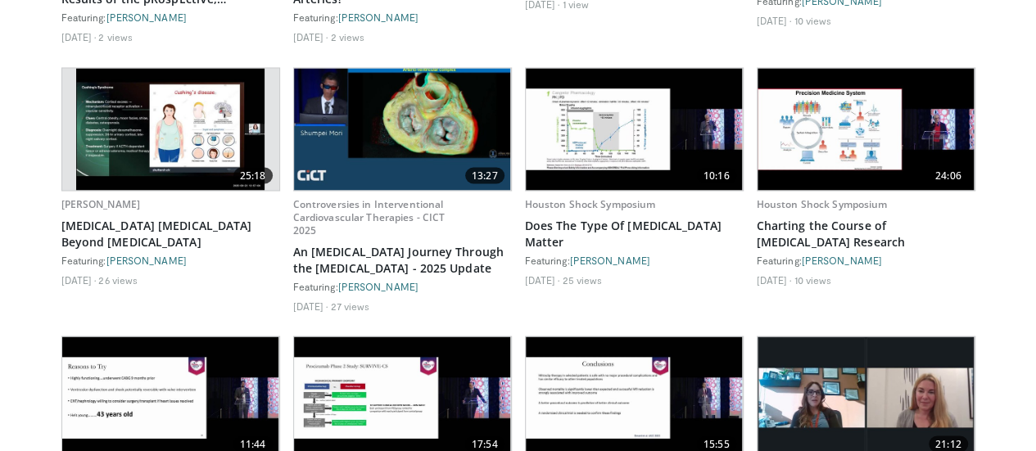
click at [122, 179] on img at bounding box center [169, 129] width 187 height 122
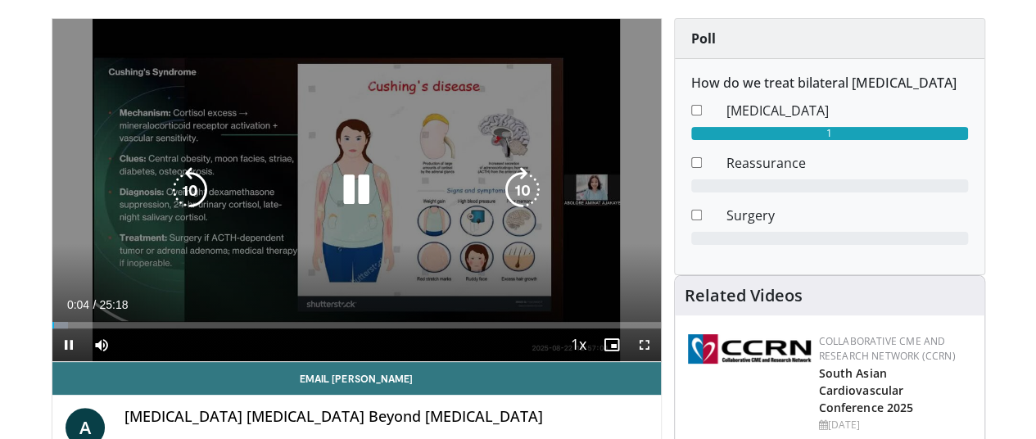
scroll to position [114, 2]
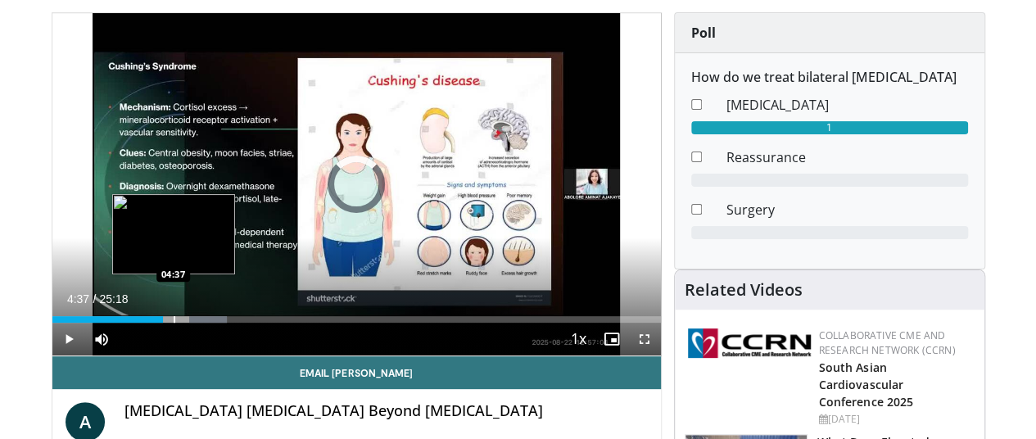
click at [174, 323] on div "Progress Bar" at bounding box center [175, 319] width 2 height 7
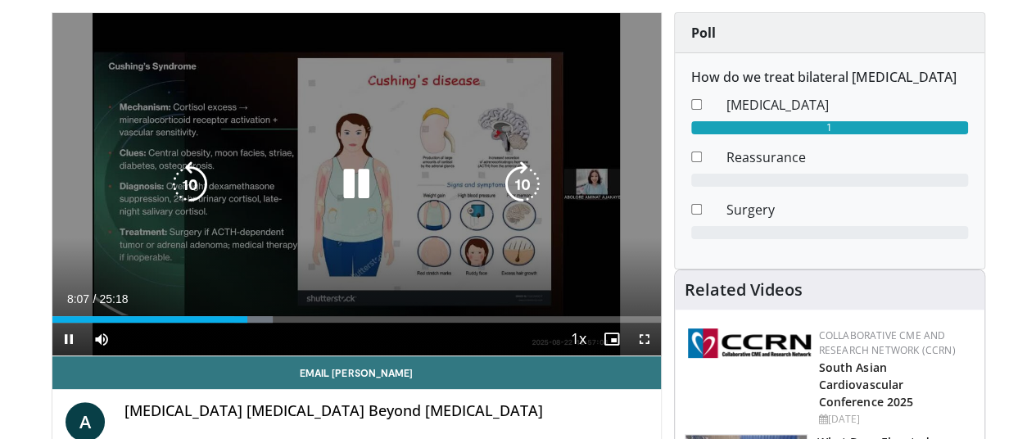
click at [336, 207] on icon "Video Player" at bounding box center [356, 184] width 46 height 46
